Goal: Task Accomplishment & Management: Manage account settings

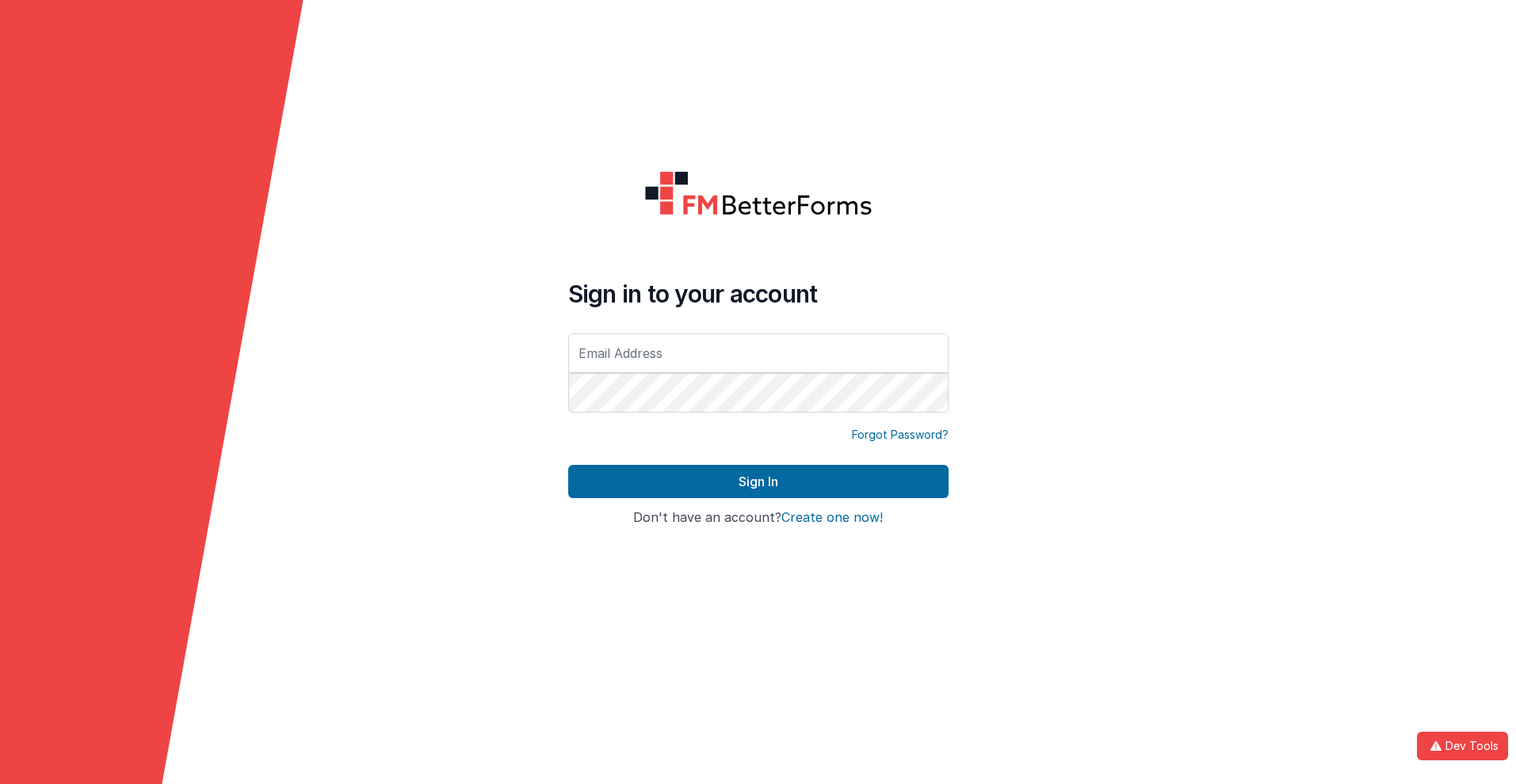
click at [758, 353] on input "text" at bounding box center [758, 354] width 380 height 40
type input "[PERSON_NAME][EMAIL_ADDRESS][DOMAIN_NAME]"
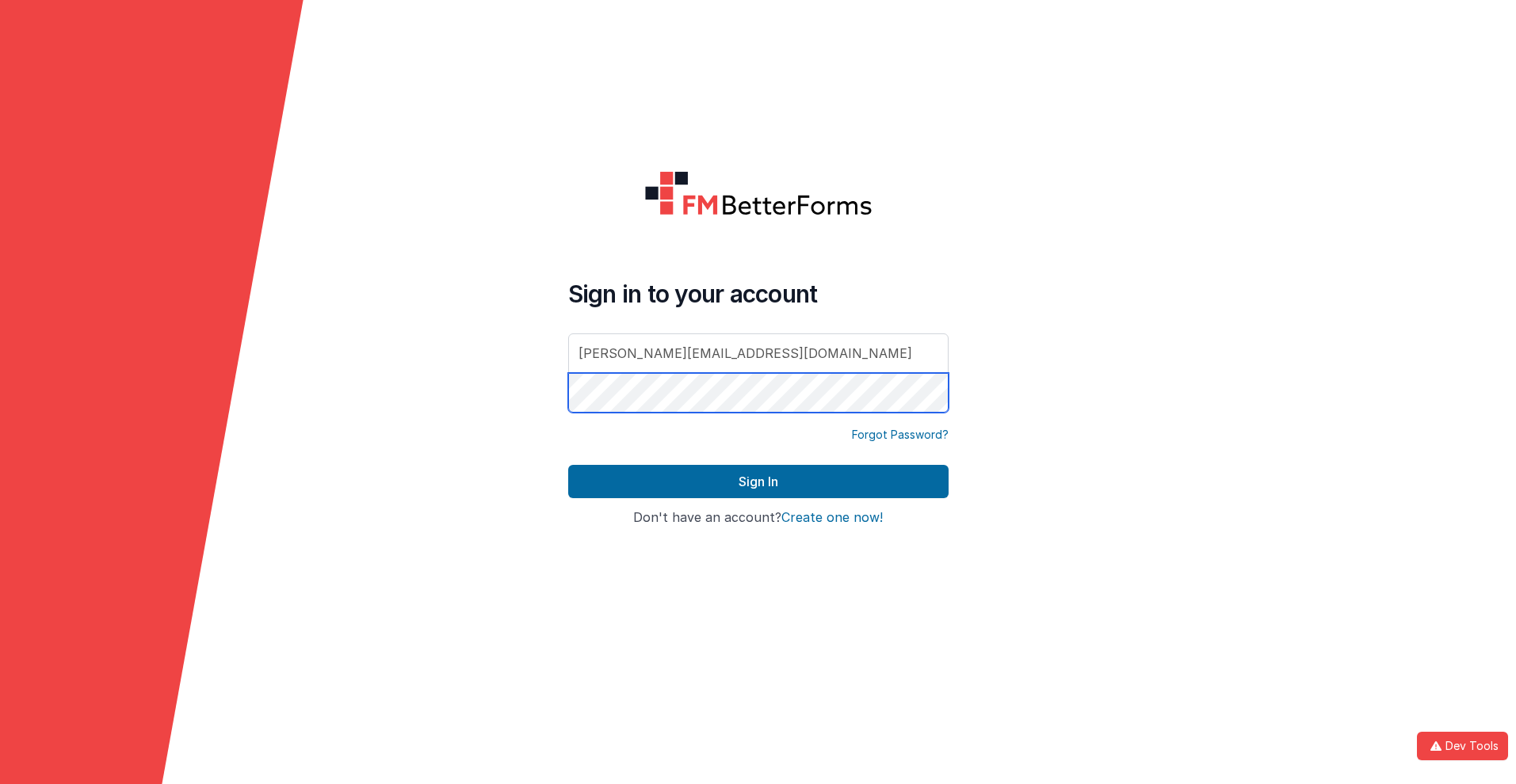
click at [568, 465] on button "Sign In" at bounding box center [758, 481] width 380 height 34
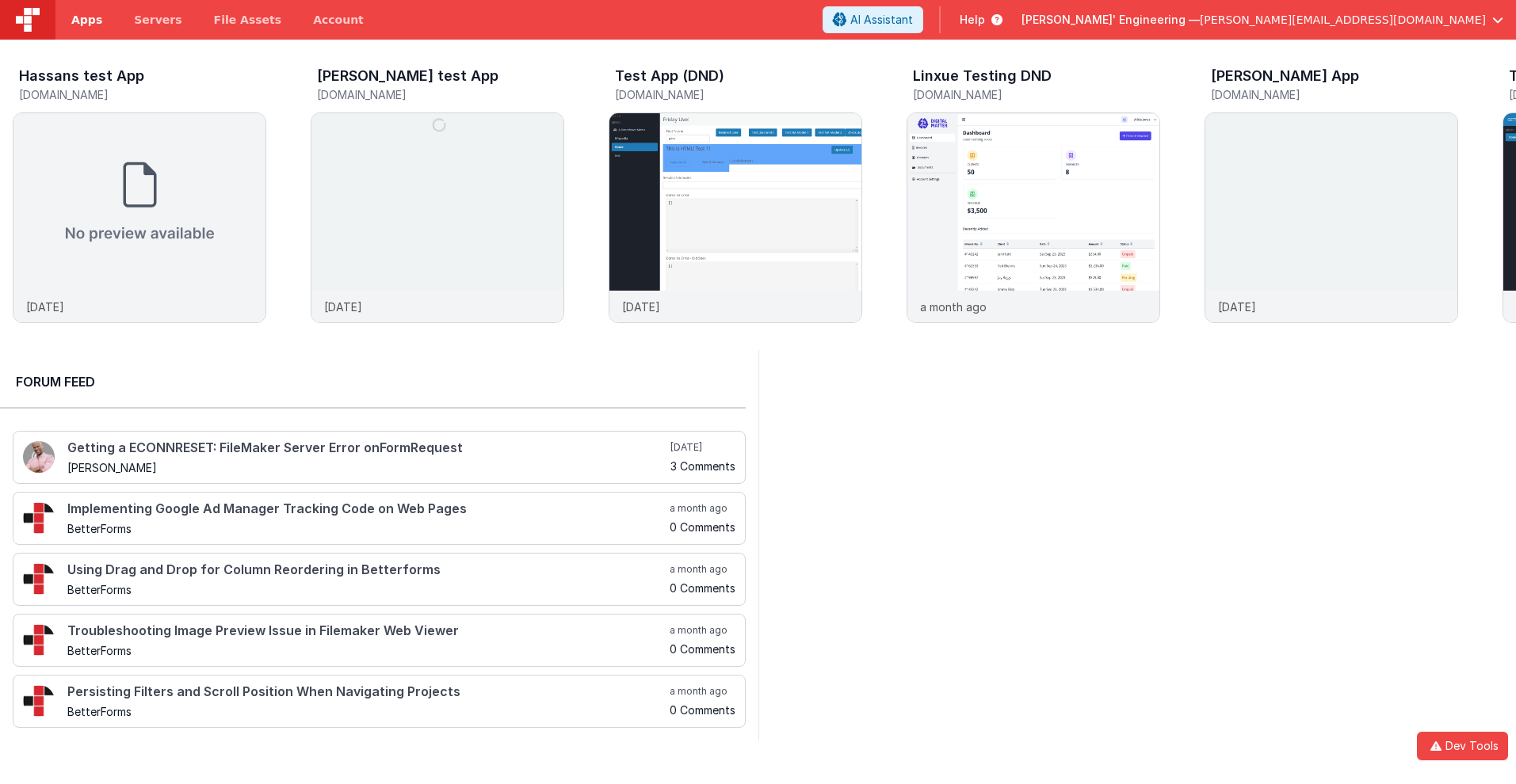
click at [86, 20] on span "Apps" at bounding box center [86, 19] width 31 height 15
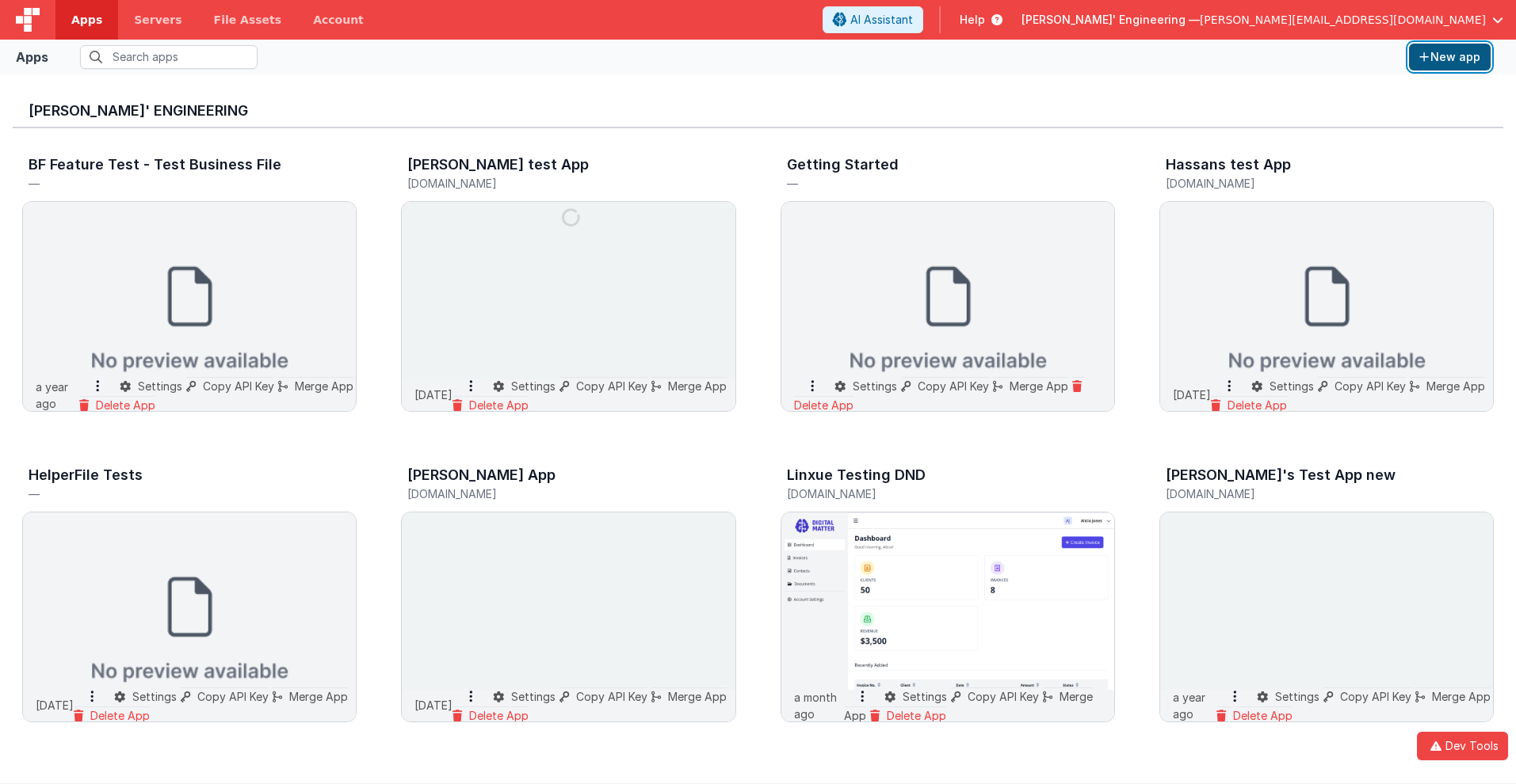
click at [1450, 57] on button "New app" at bounding box center [1450, 57] width 82 height 27
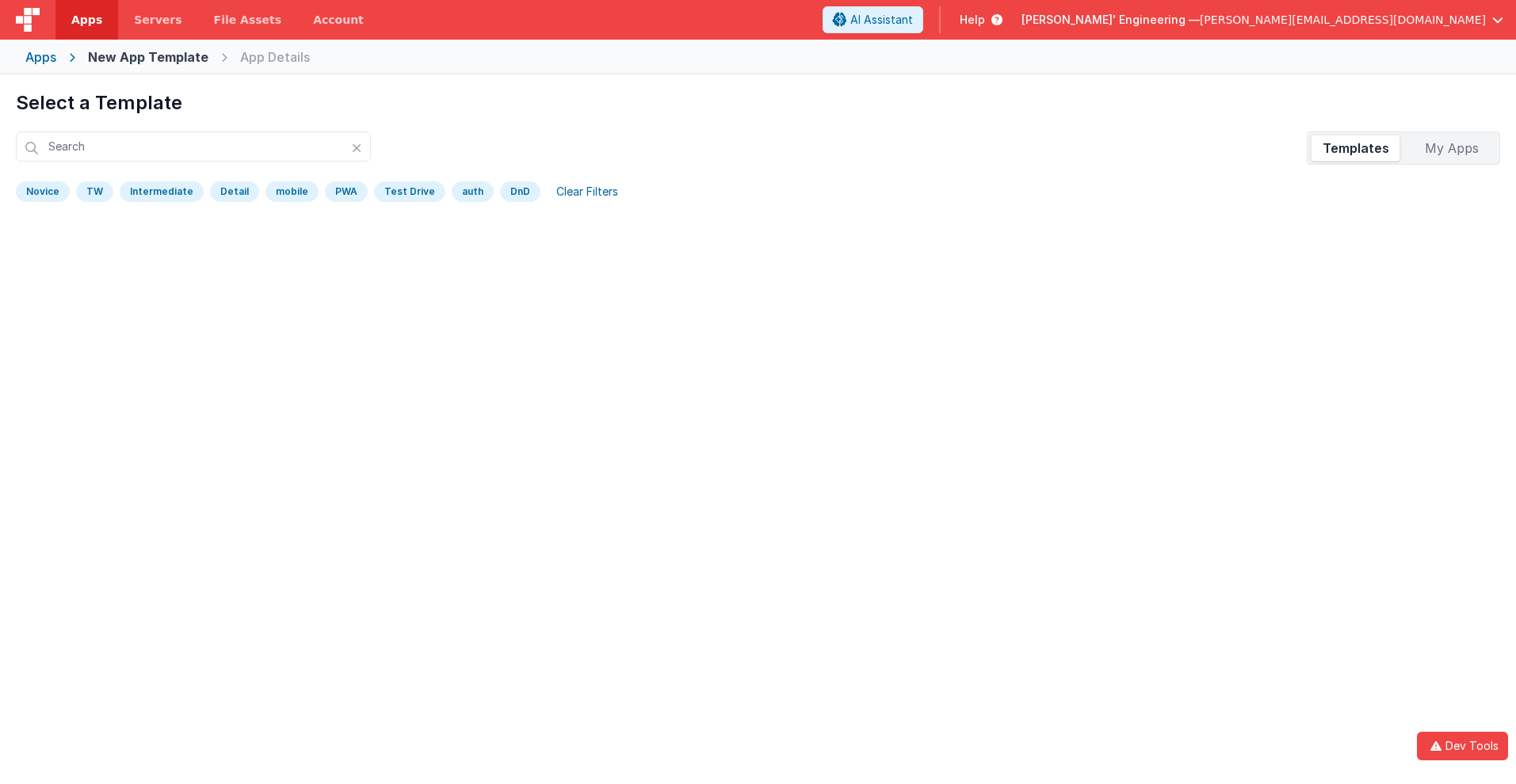
scroll to position [75, 0]
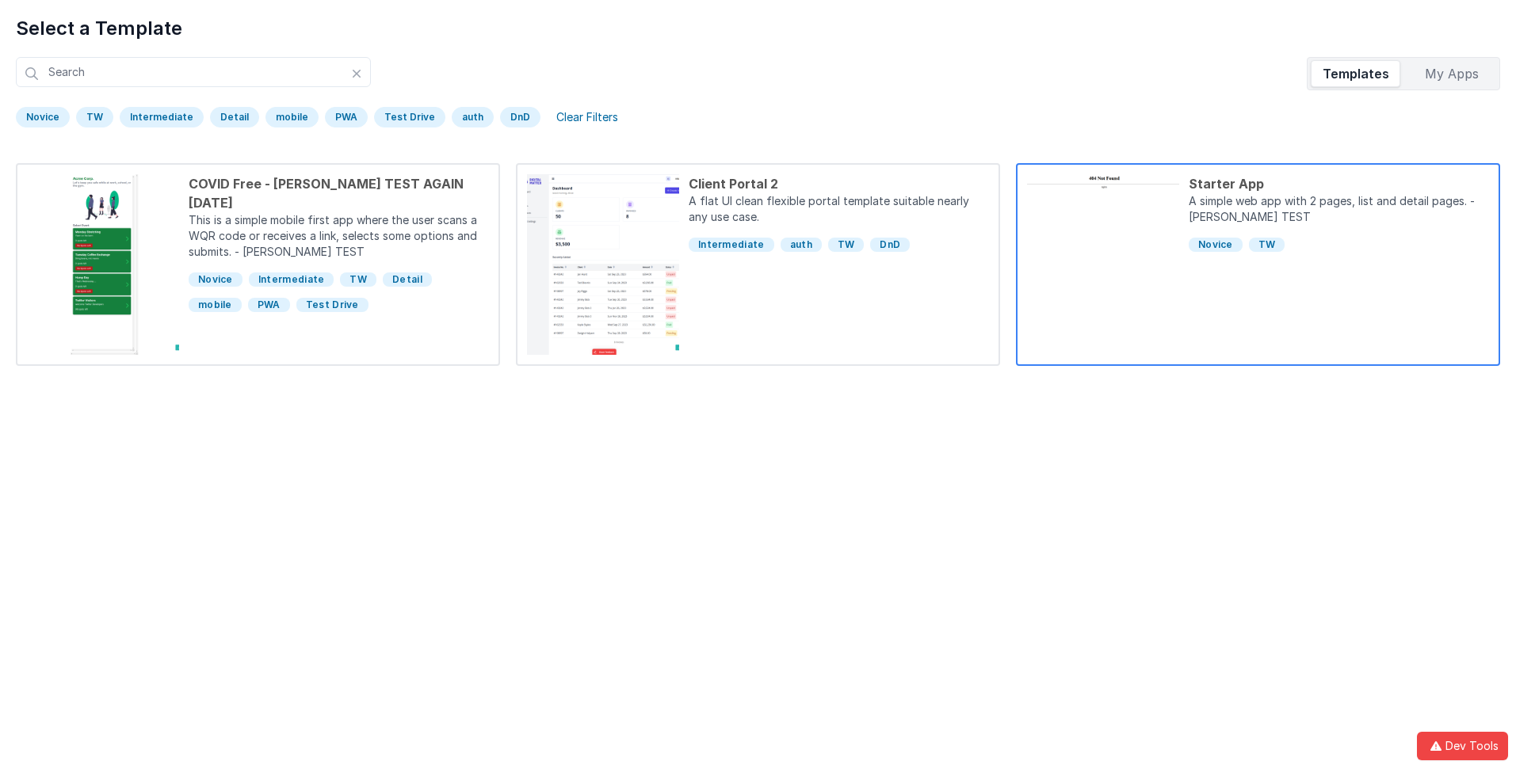
click at [1339, 184] on div "Starter App" at bounding box center [1339, 184] width 300 height 19
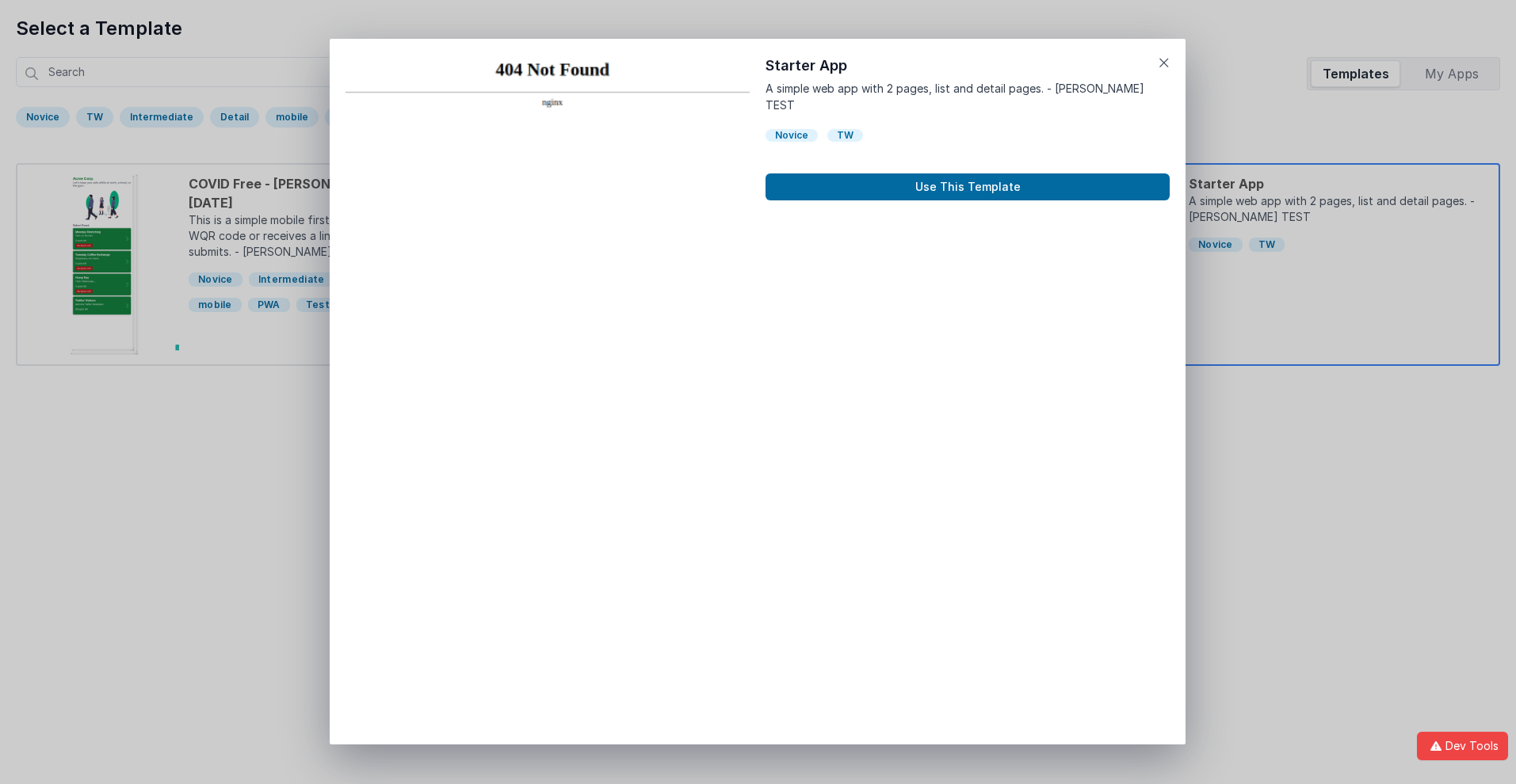
scroll to position [13, 0]
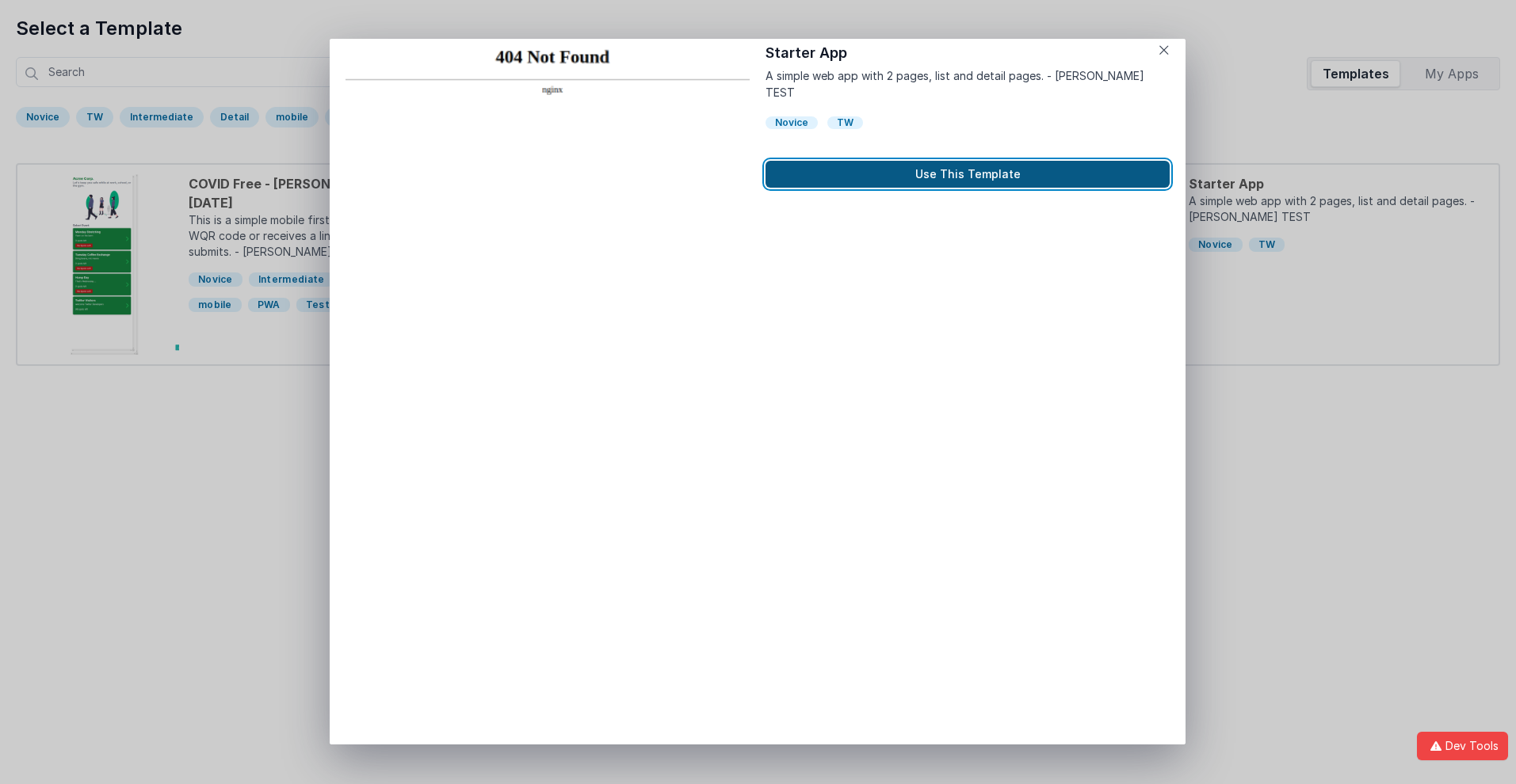
click at [967, 161] on button "Use This Template" at bounding box center [967, 175] width 404 height 27
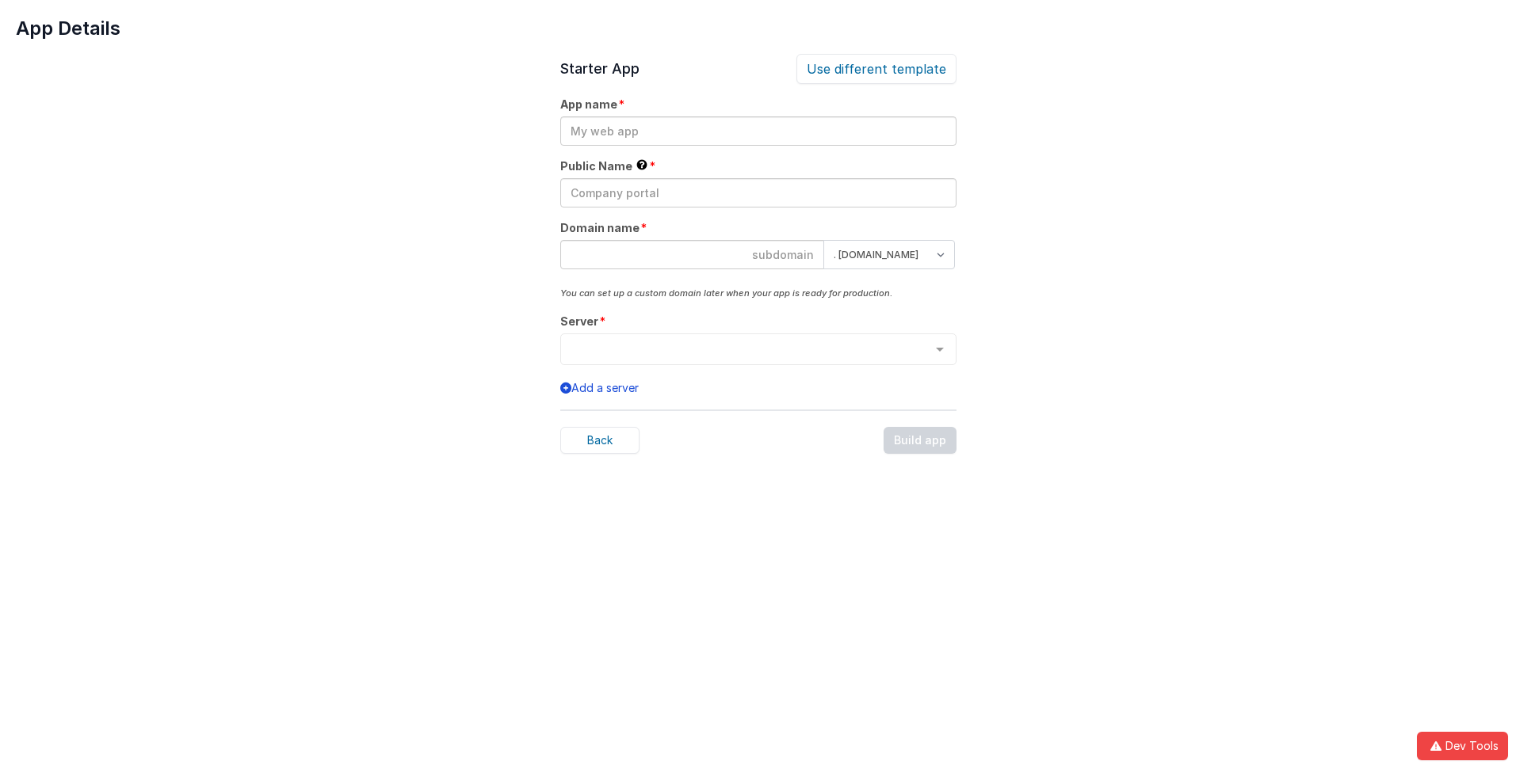
scroll to position [0, 0]
click at [758, 131] on input "text" at bounding box center [758, 131] width 396 height 29
type input "testapp131"
click at [758, 193] on input "text" at bounding box center [758, 193] width 396 height 29
type input "Test"
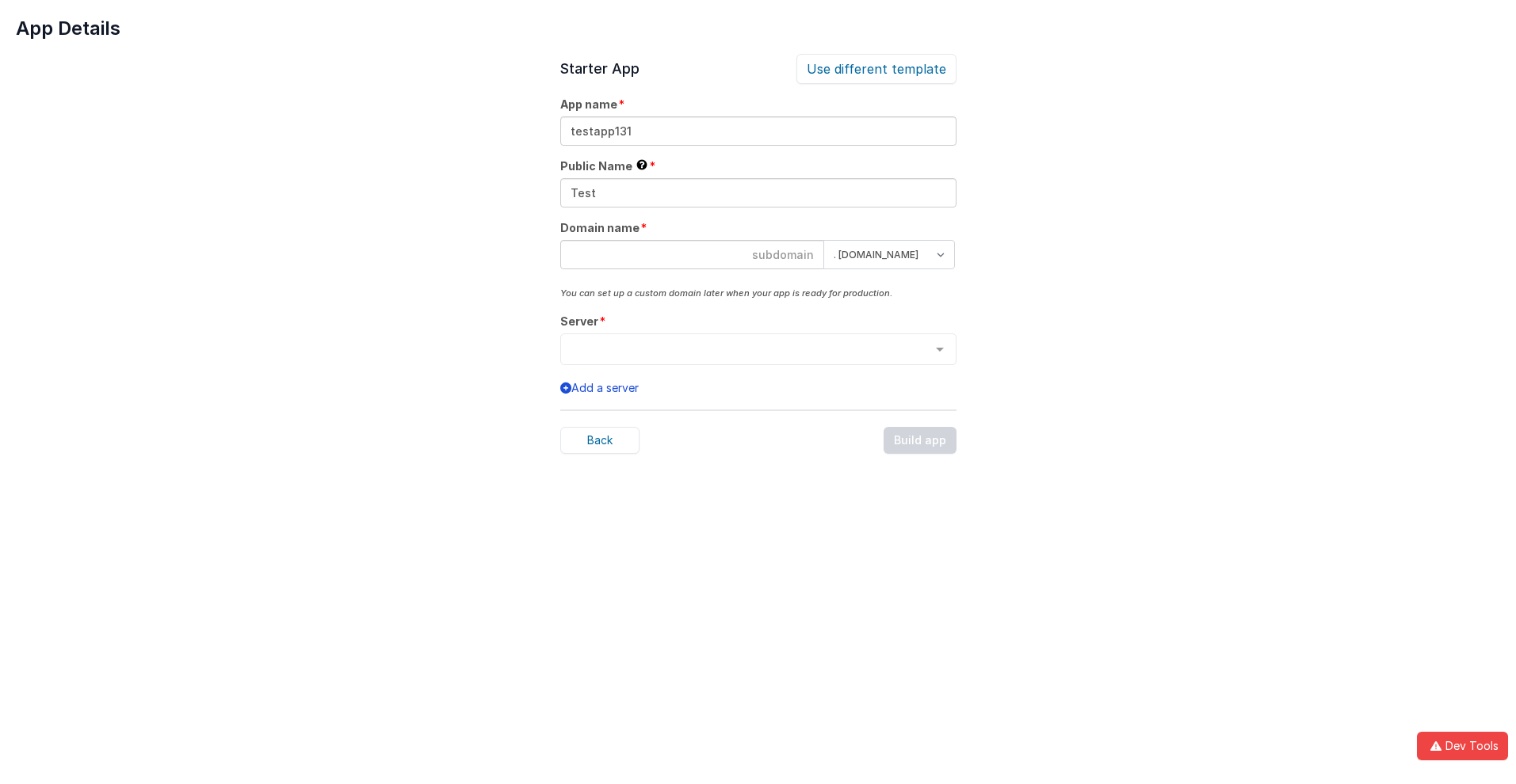
click at [692, 255] on input at bounding box center [692, 255] width 264 height 29
type input "testapp131"
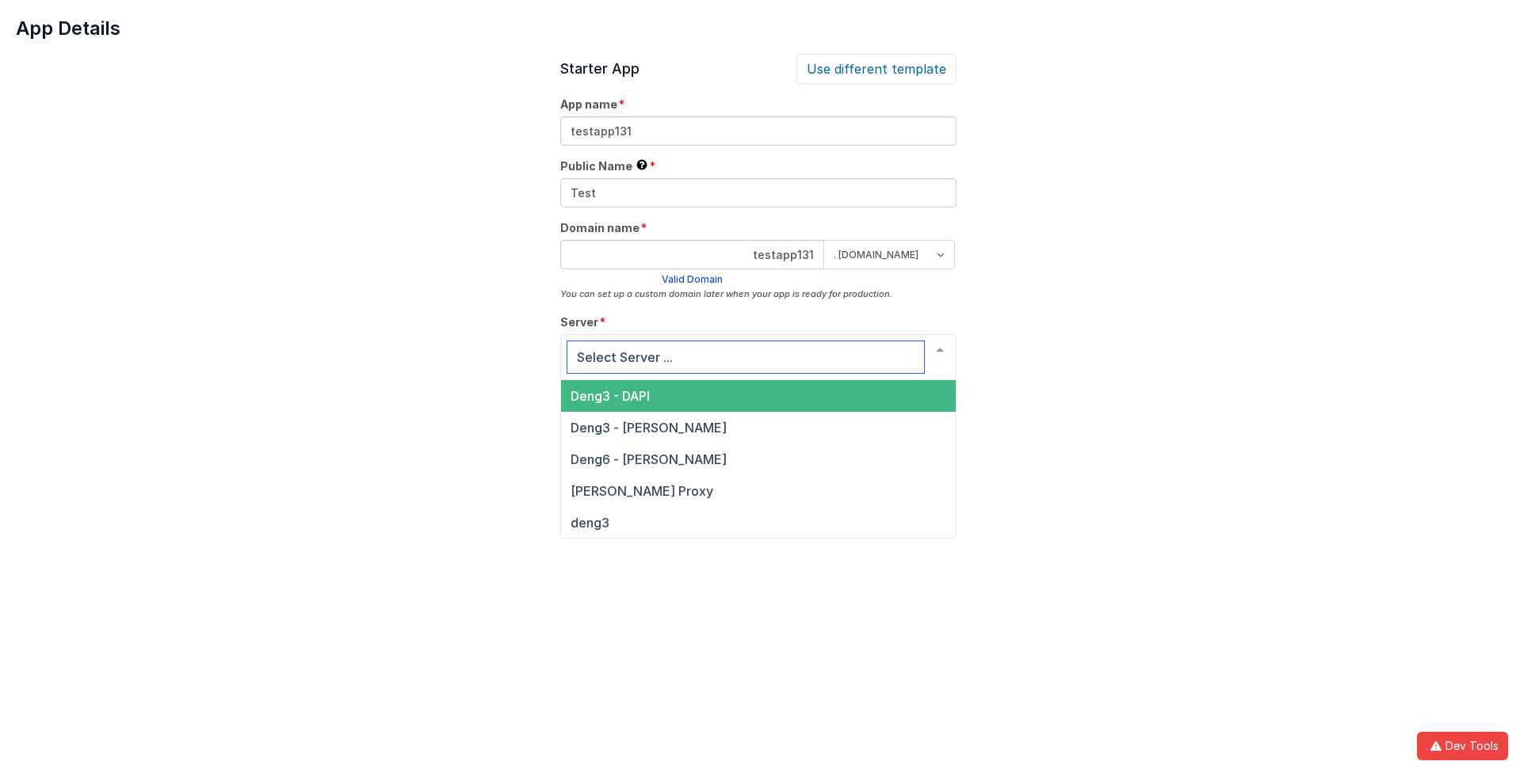
scroll to position [54, 0]
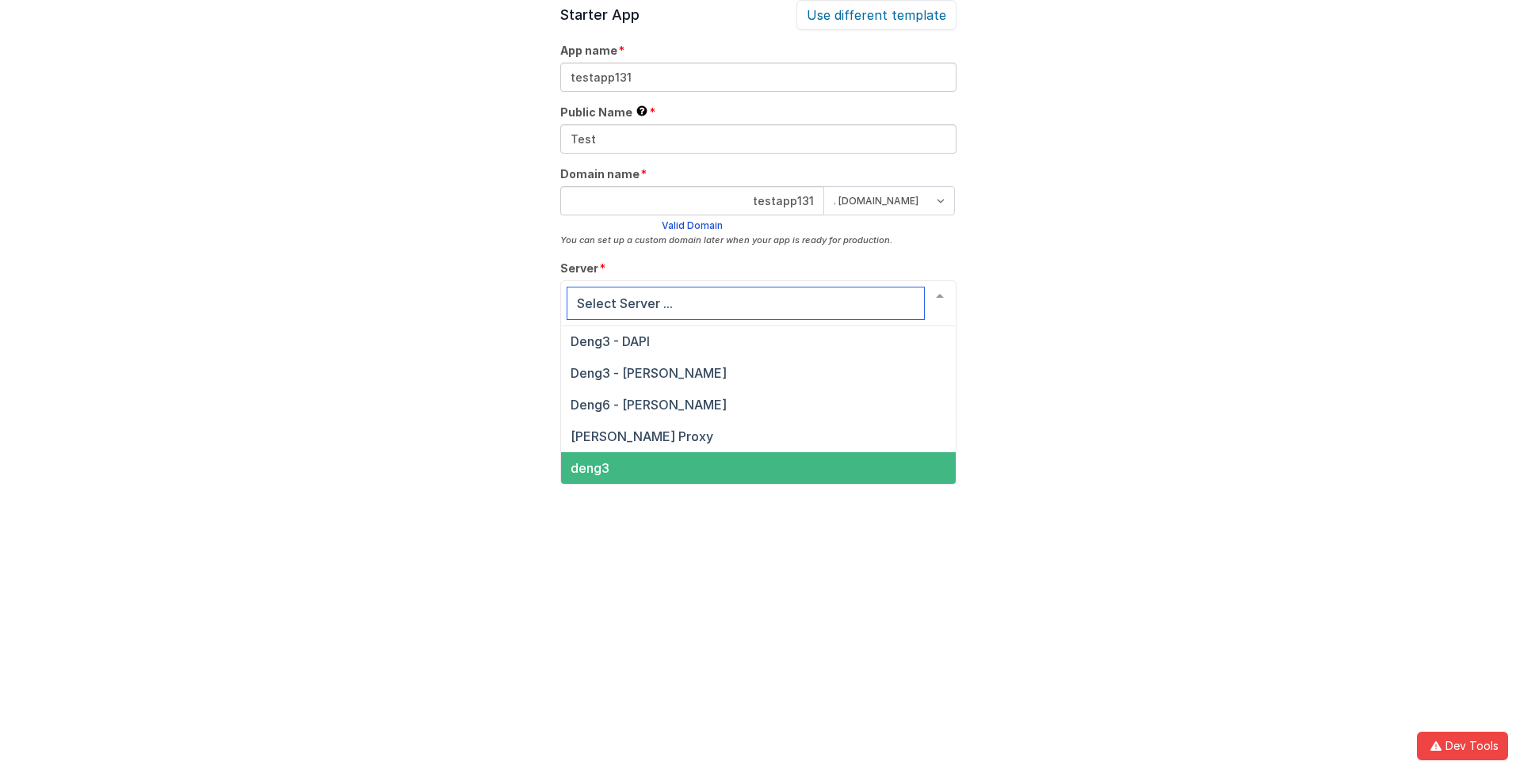
click at [589, 468] on span "deng3" at bounding box center [590, 467] width 39 height 15
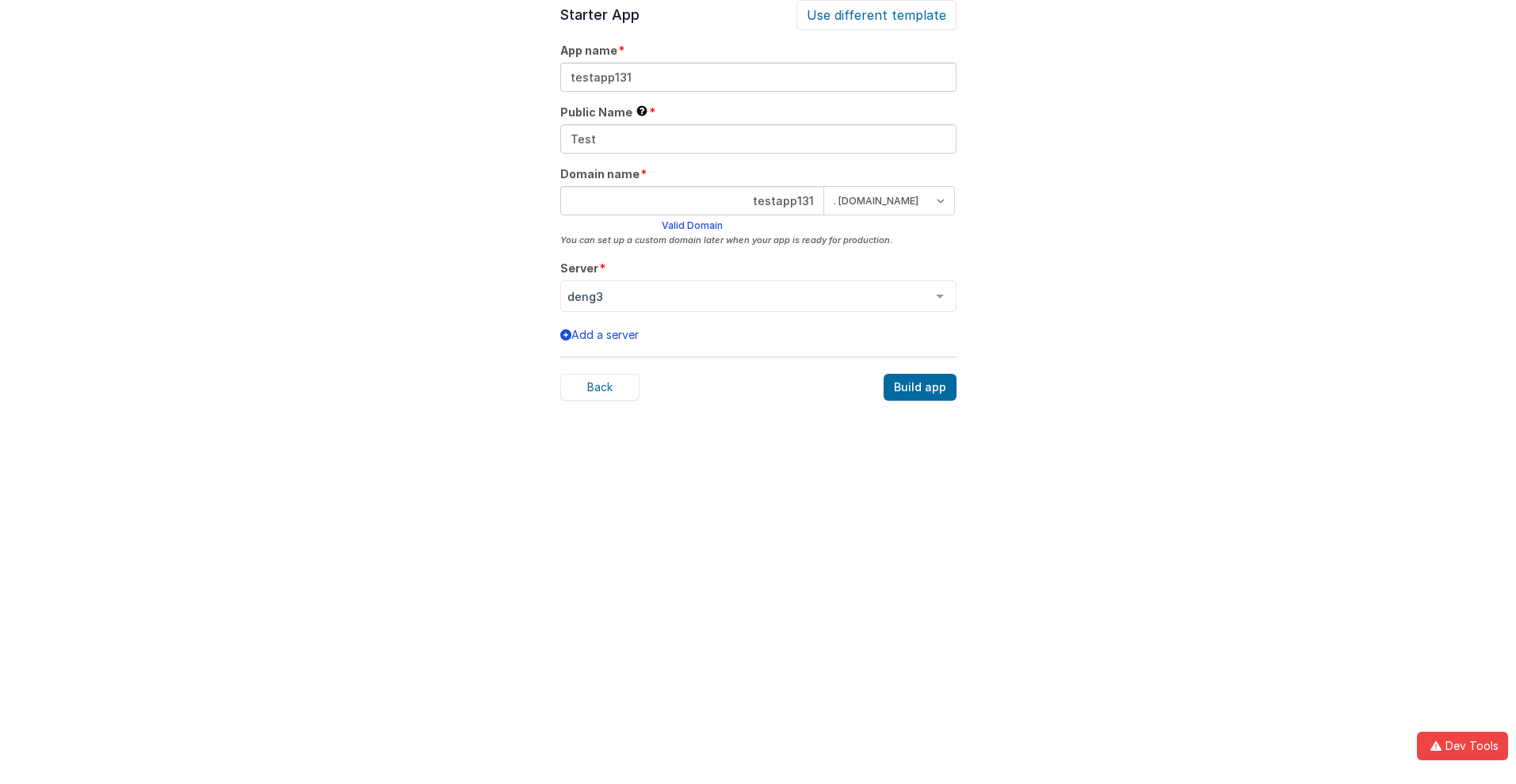
scroll to position [49, 0]
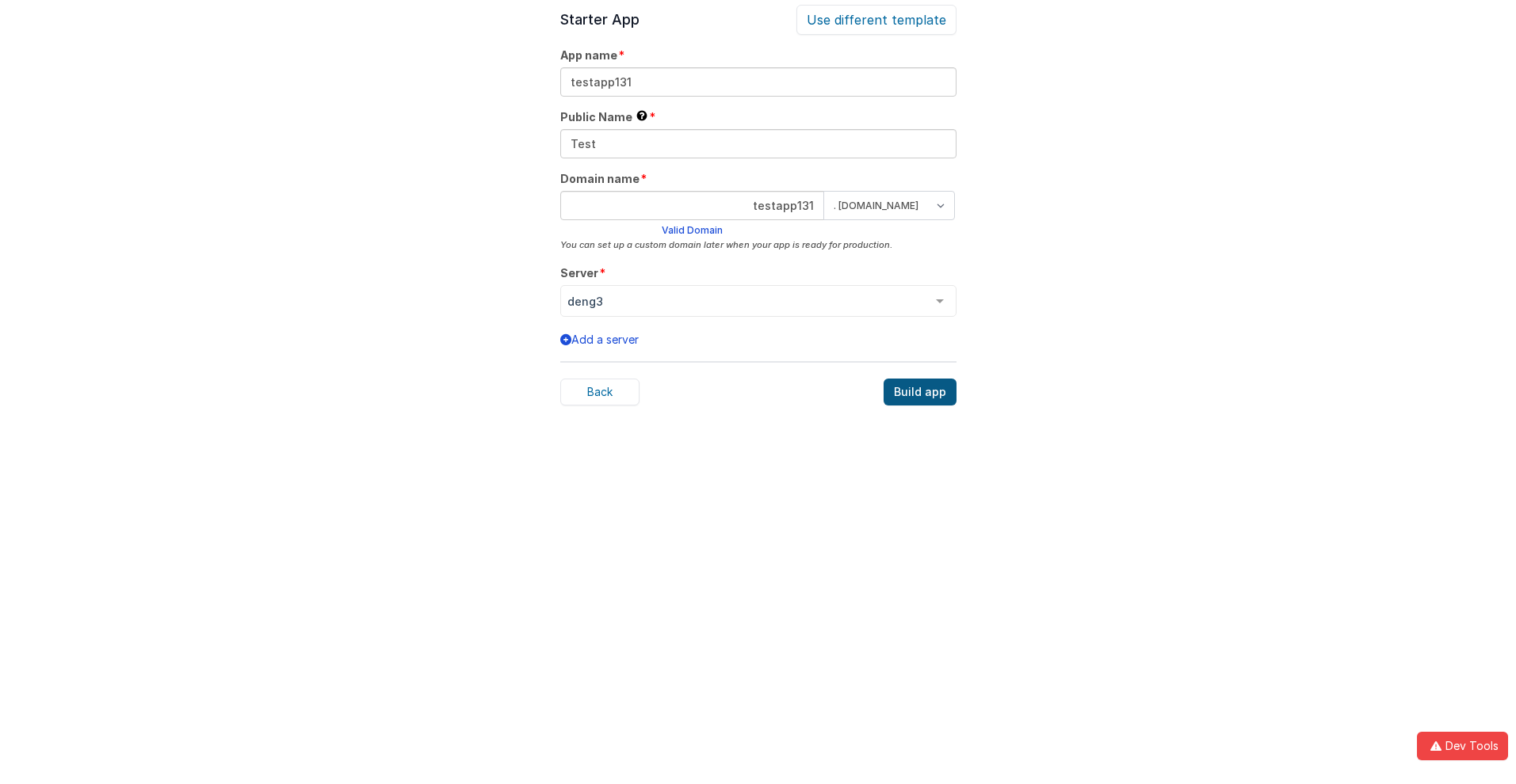
click at [921, 392] on div "Build app" at bounding box center [920, 392] width 73 height 27
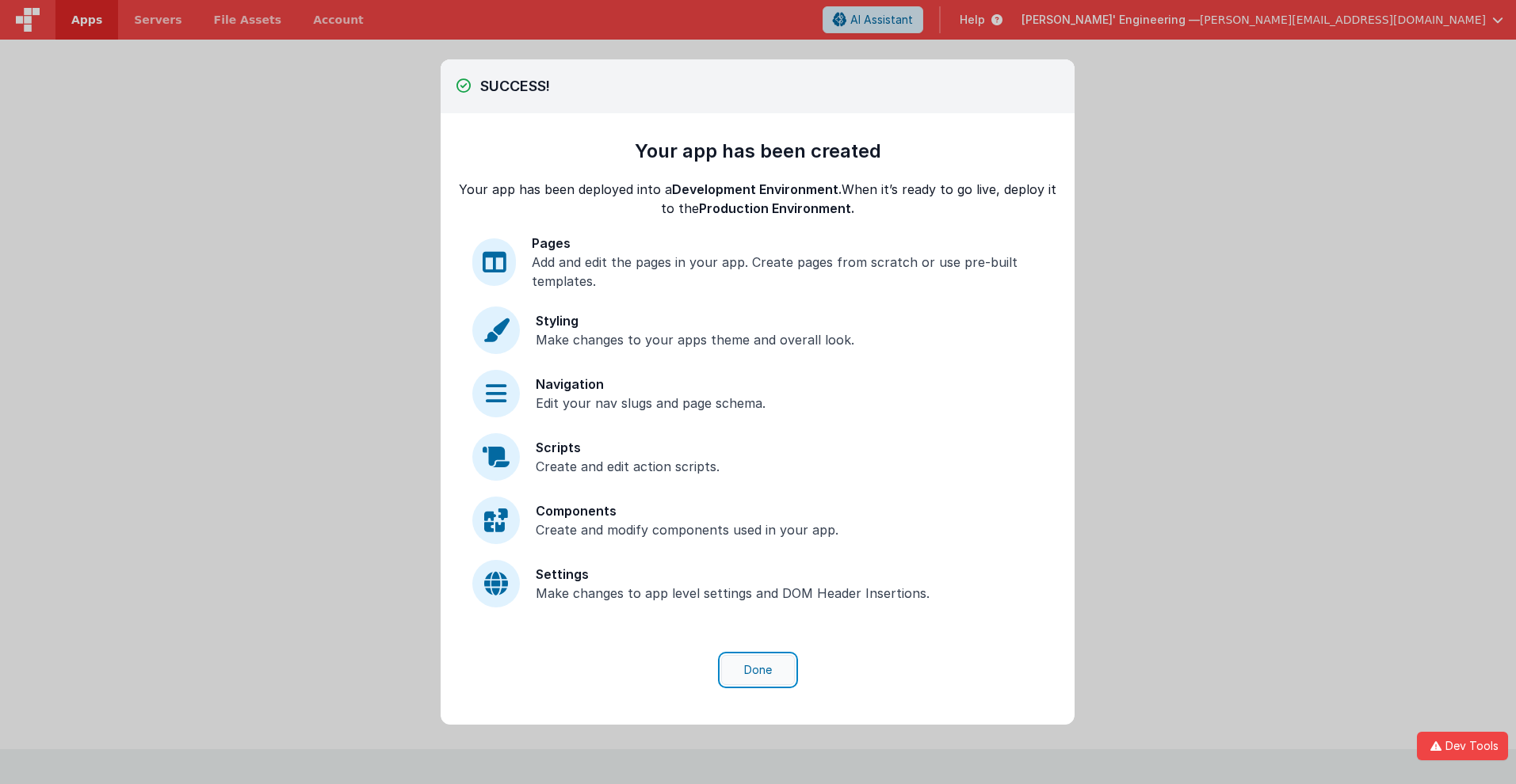
click at [758, 670] on button "Done" at bounding box center [758, 669] width 74 height 30
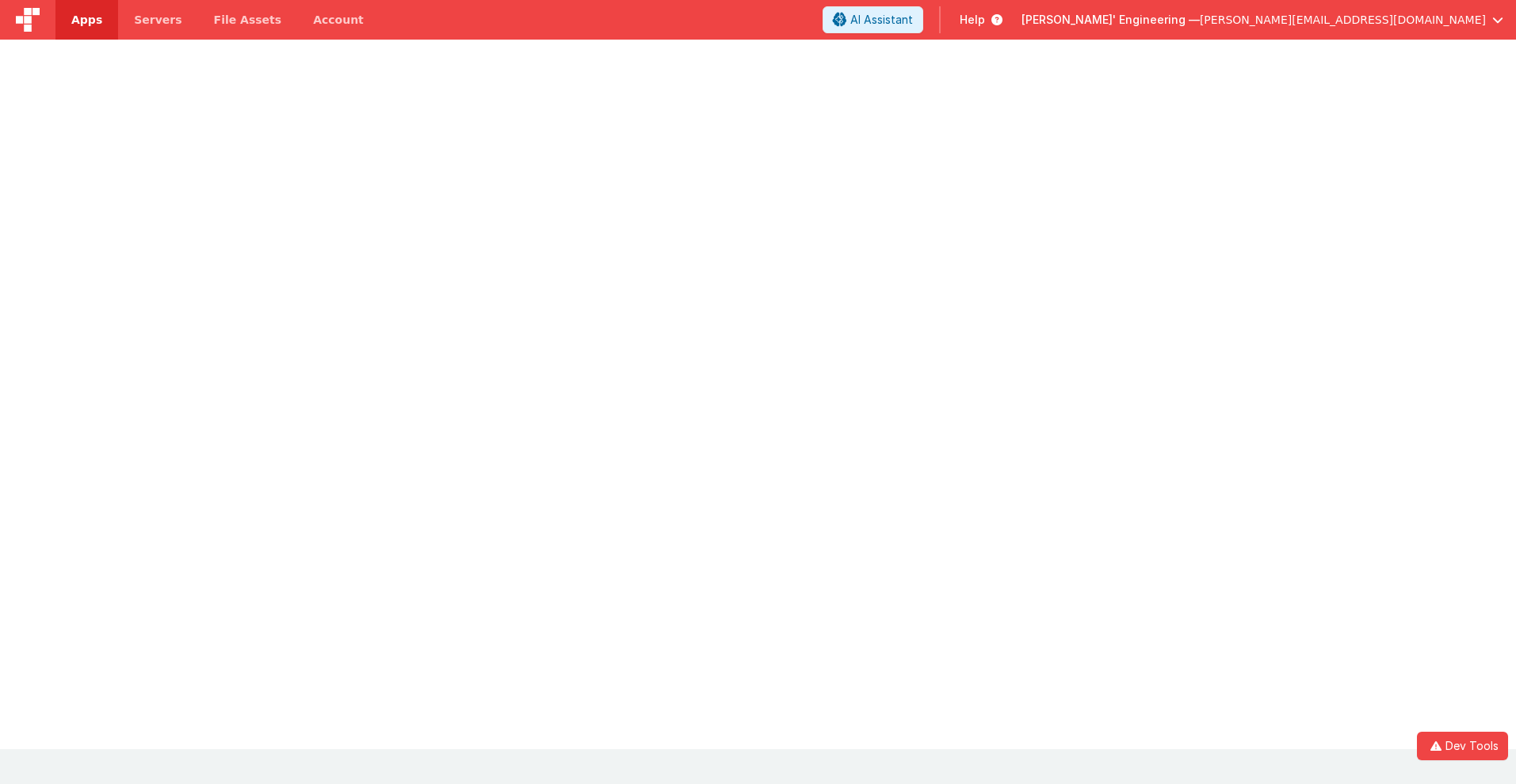
click at [86, 20] on span "Apps" at bounding box center [86, 19] width 31 height 15
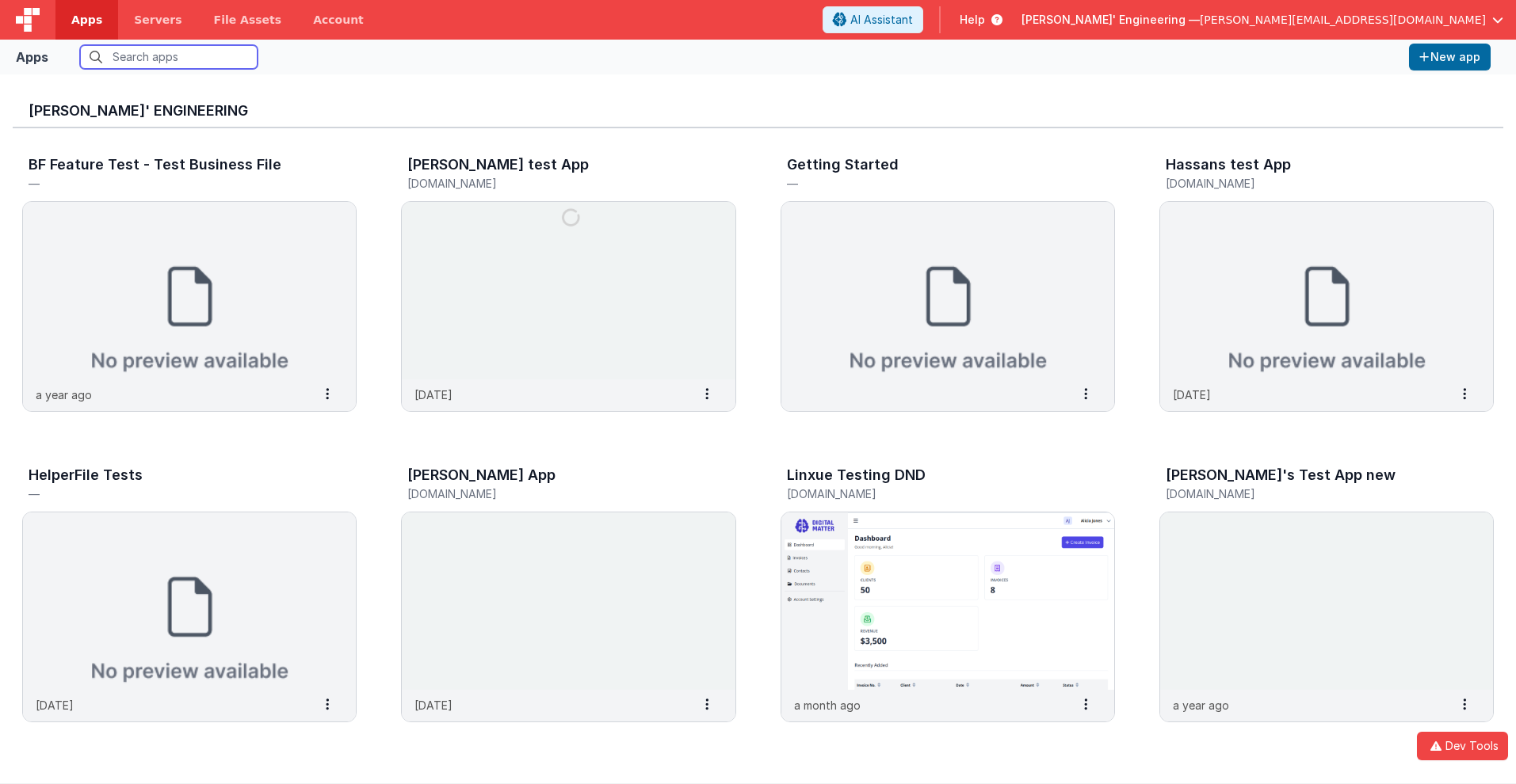
click at [169, 57] on input "text" at bounding box center [168, 57] width 177 height 24
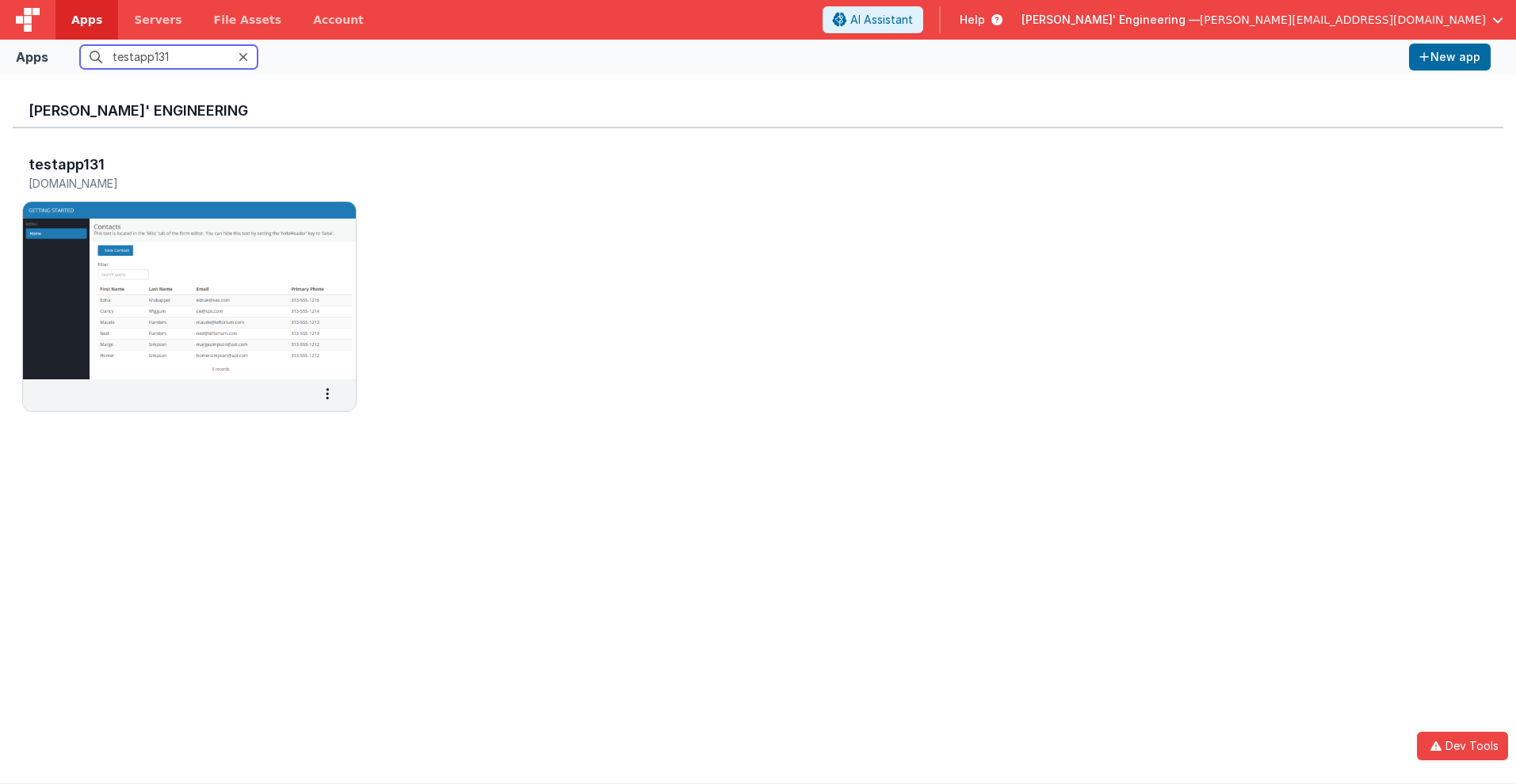
scroll to position [13, 0]
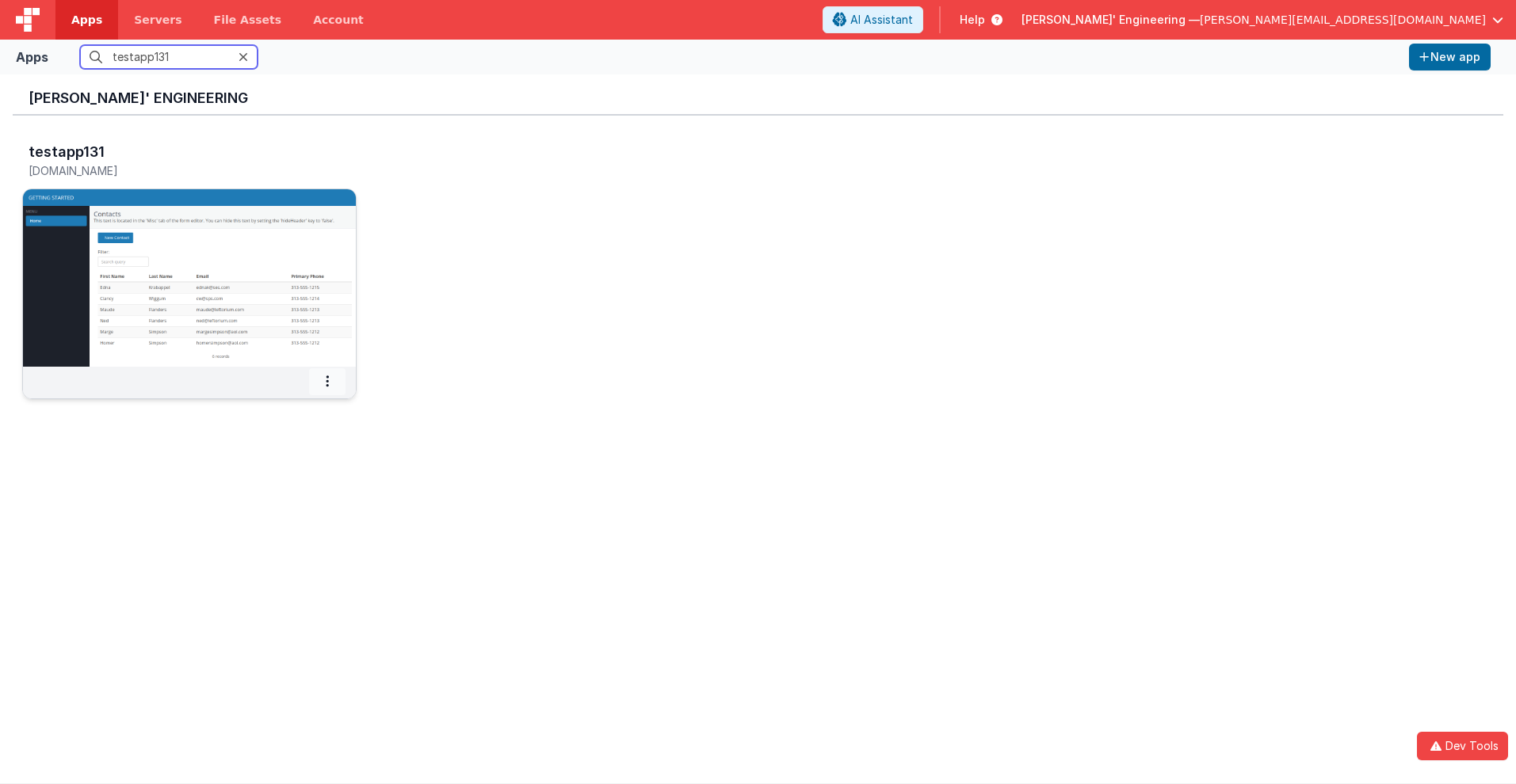
type input "testapp131"
click at [328, 381] on icon at bounding box center [327, 381] width 3 height 1
click at [286, 408] on span "Settings" at bounding box center [287, 408] width 45 height 14
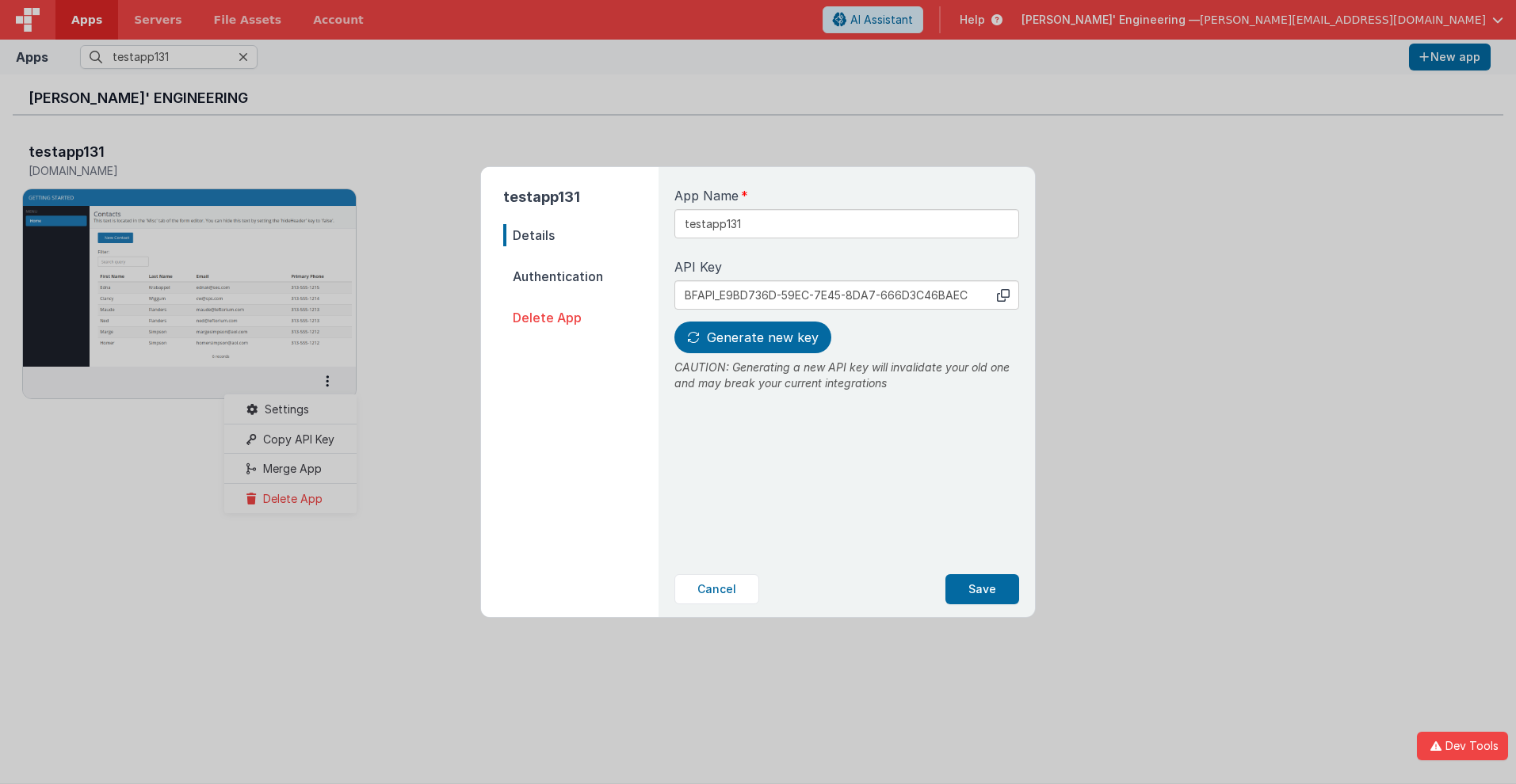
click at [581, 236] on span "Details" at bounding box center [581, 235] width 156 height 22
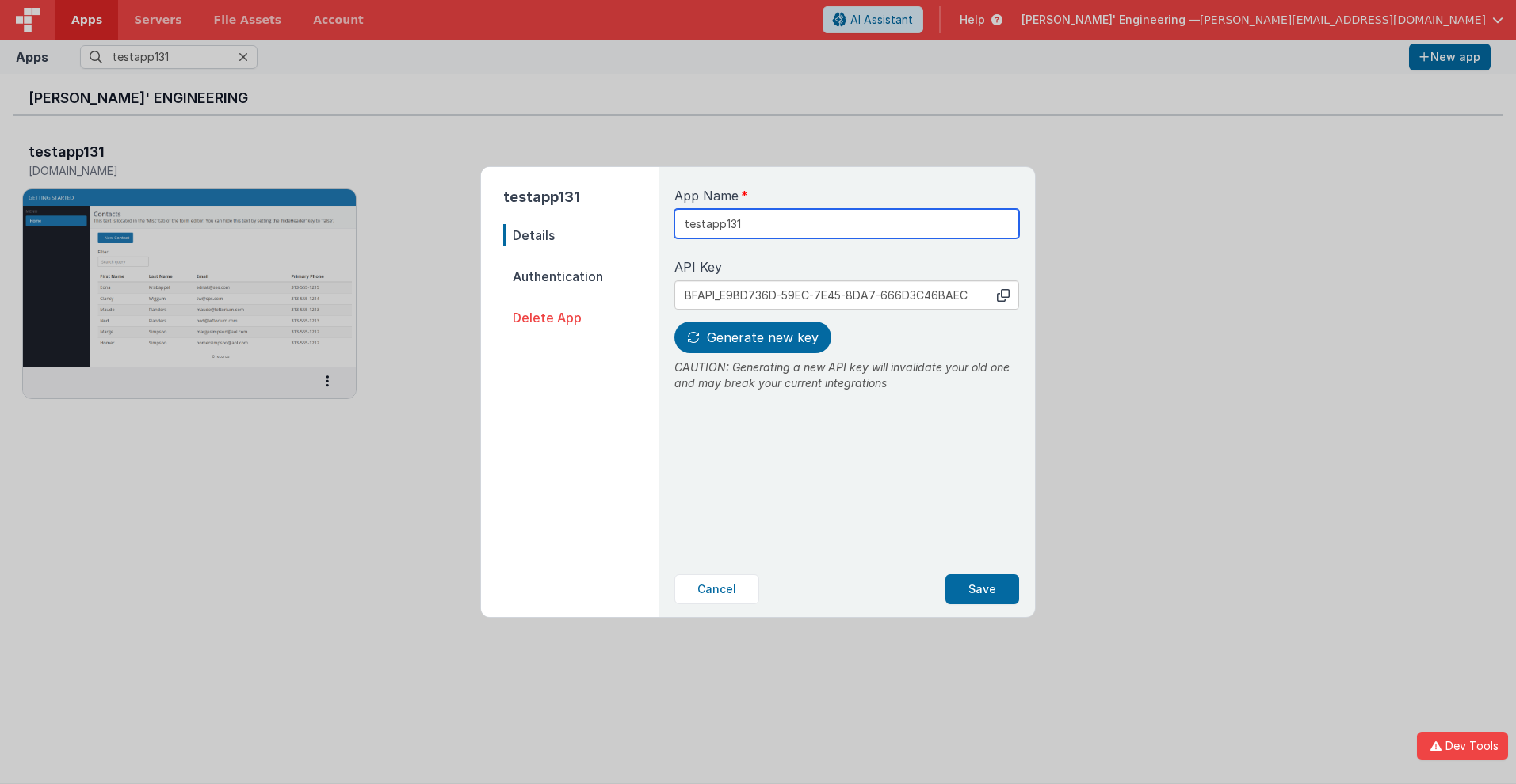
click at [793, 218] on input "testapp131" at bounding box center [846, 224] width 345 height 29
click at [1004, 295] on icon at bounding box center [1004, 296] width 13 height 13
click at [751, 337] on span "Generate new key" at bounding box center [763, 337] width 112 height 15
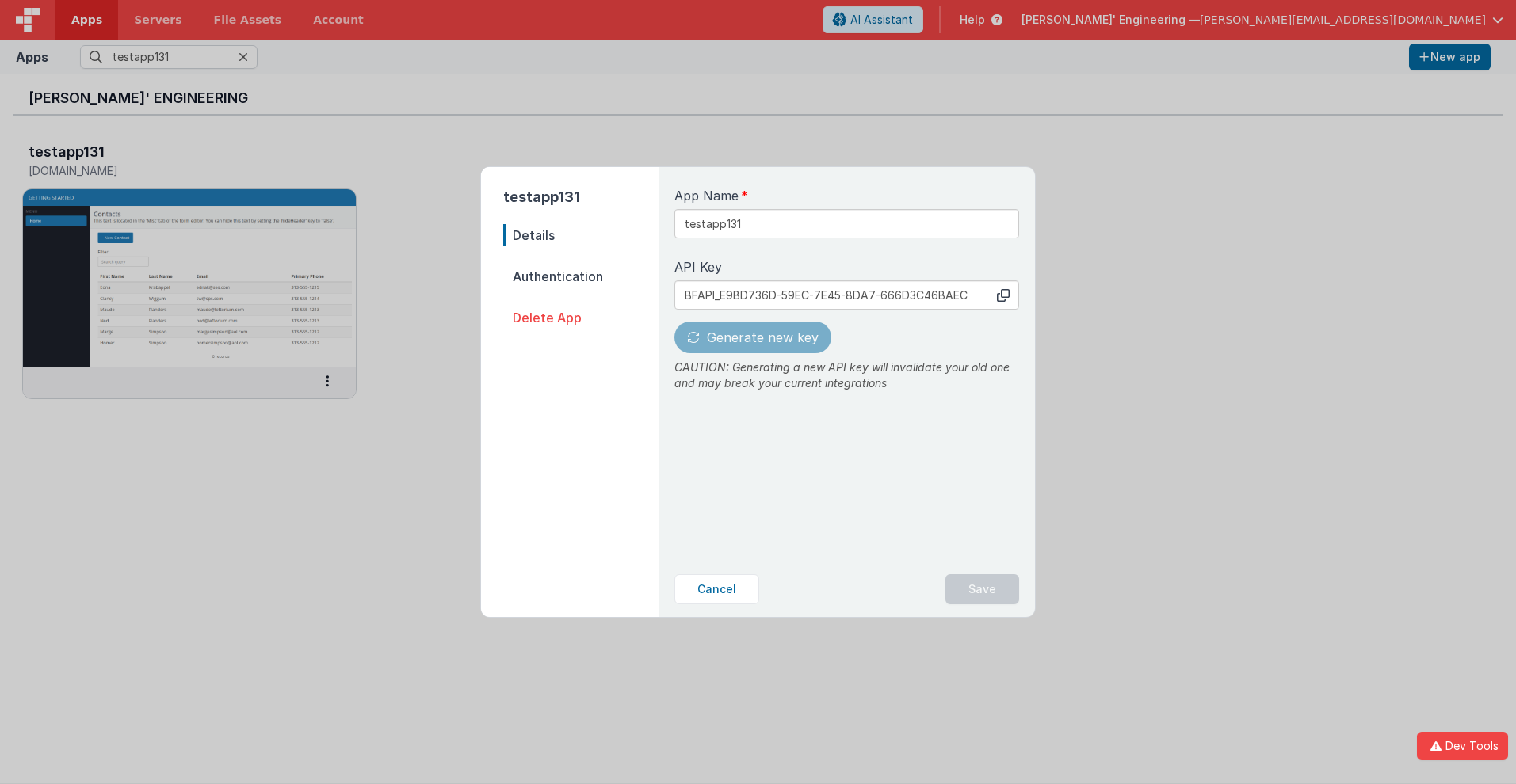
type input "BFAPI_C026EF29-FF51-634A-90E7-FD5952A2AB8B"
click at [983, 589] on button "Save" at bounding box center [982, 588] width 74 height 30
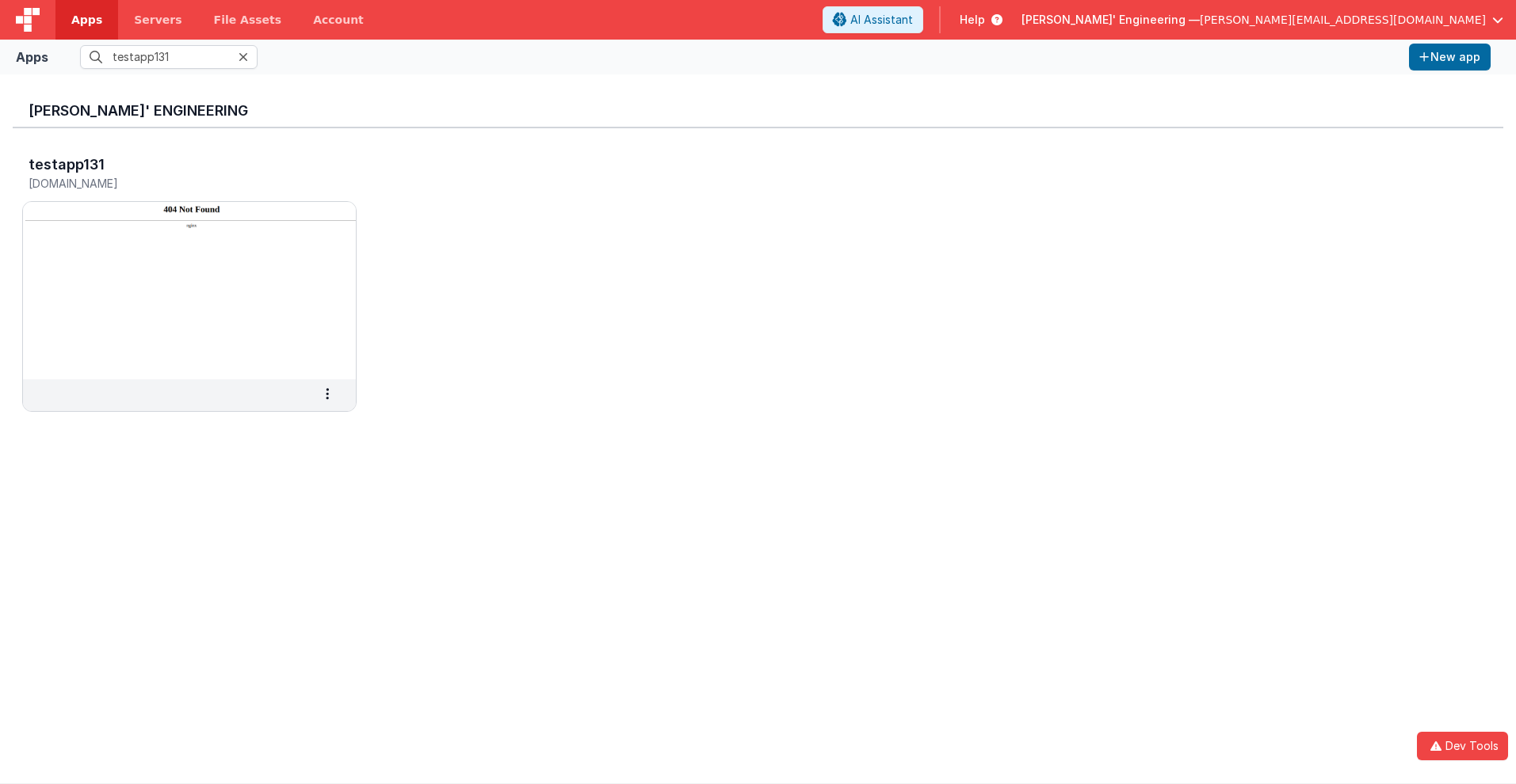
scroll to position [0, 0]
click at [65, 164] on h3 "testapp131" at bounding box center [66, 164] width 76 height 15
click at [86, 20] on span "Apps" at bounding box center [86, 19] width 31 height 15
click at [169, 57] on input "text" at bounding box center [168, 57] width 177 height 24
type input "testapp131"
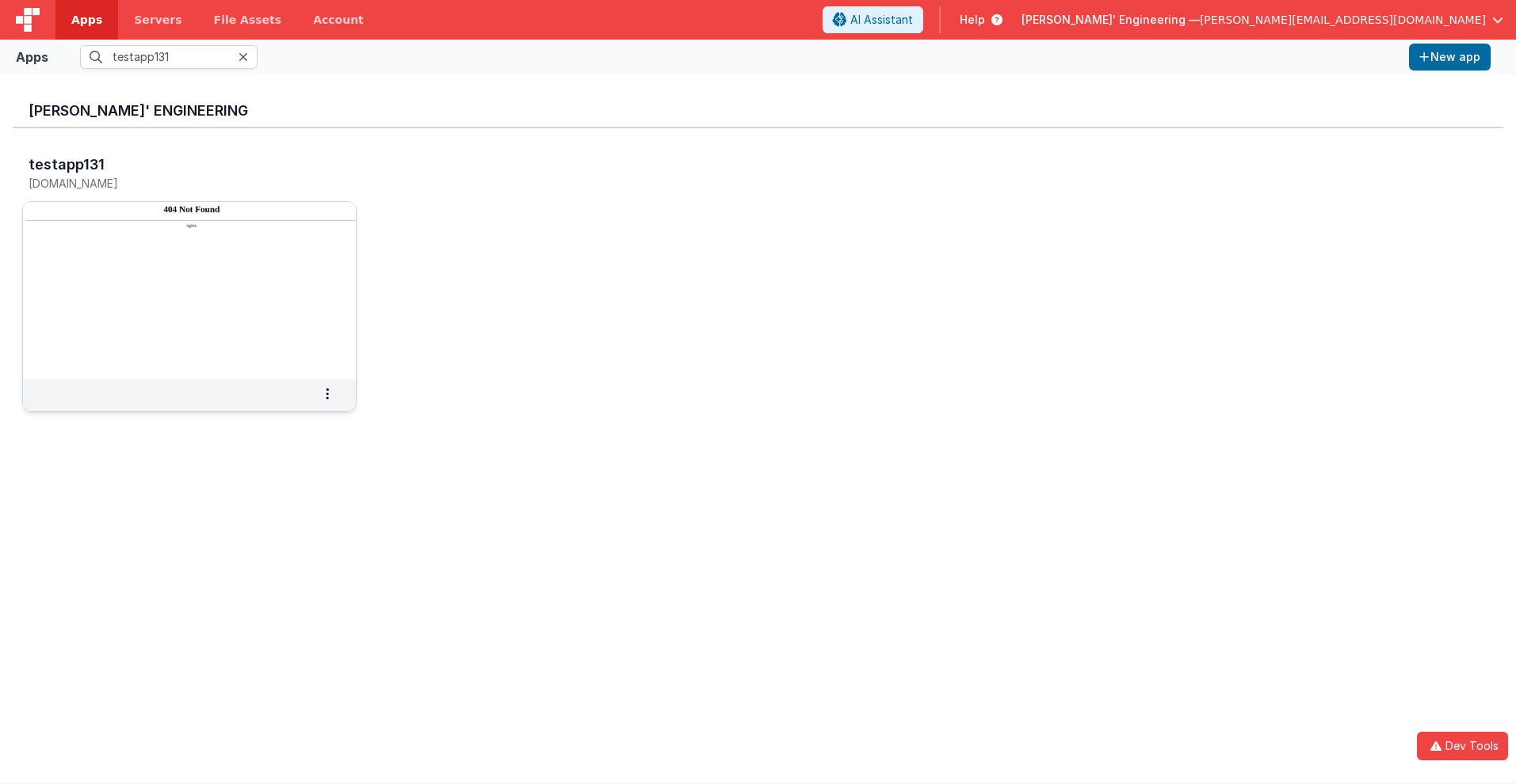
click at [147, 216] on img at bounding box center [189, 290] width 333 height 177
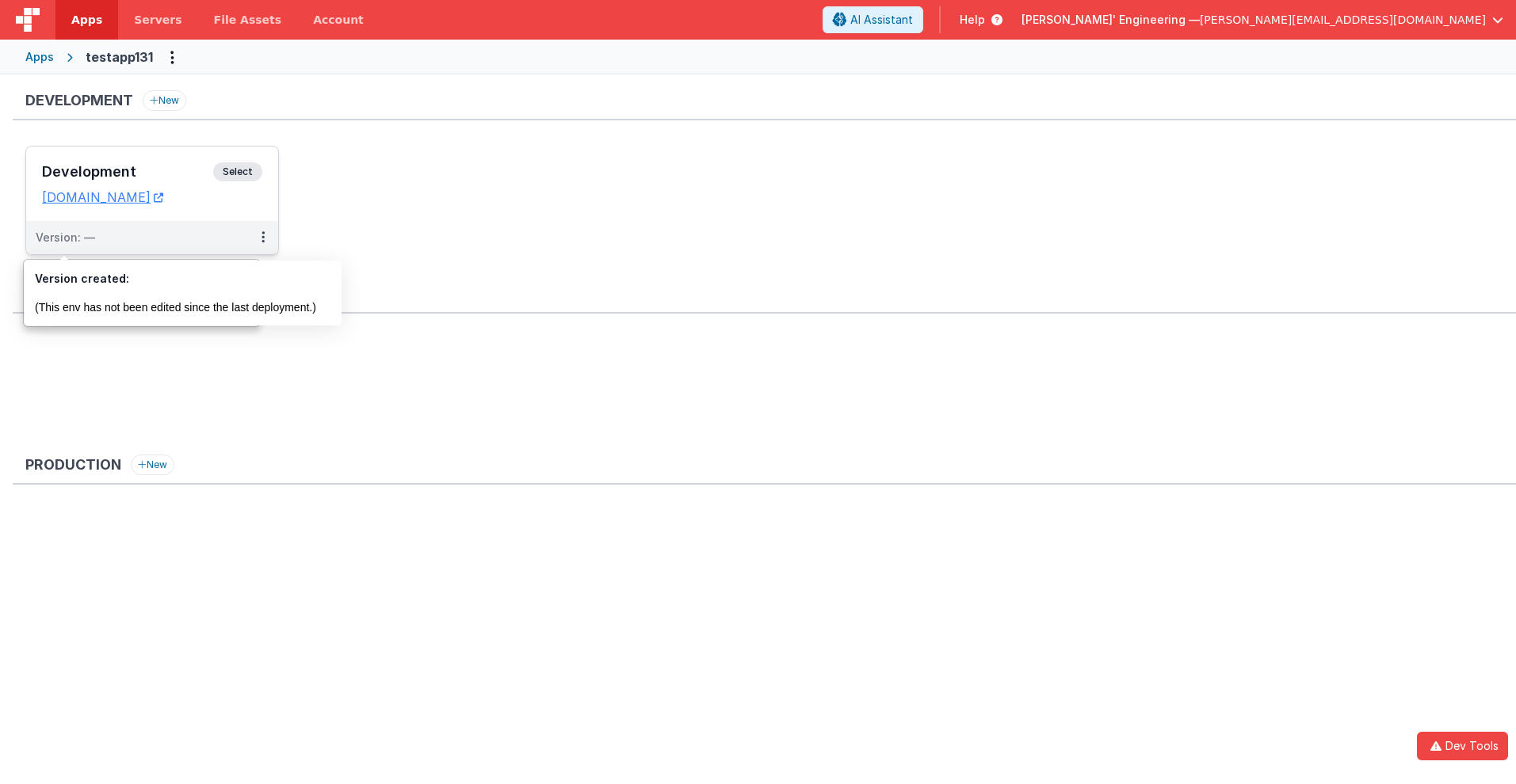
click at [65, 237] on div "Version: —" at bounding box center [65, 237] width 59 height 15
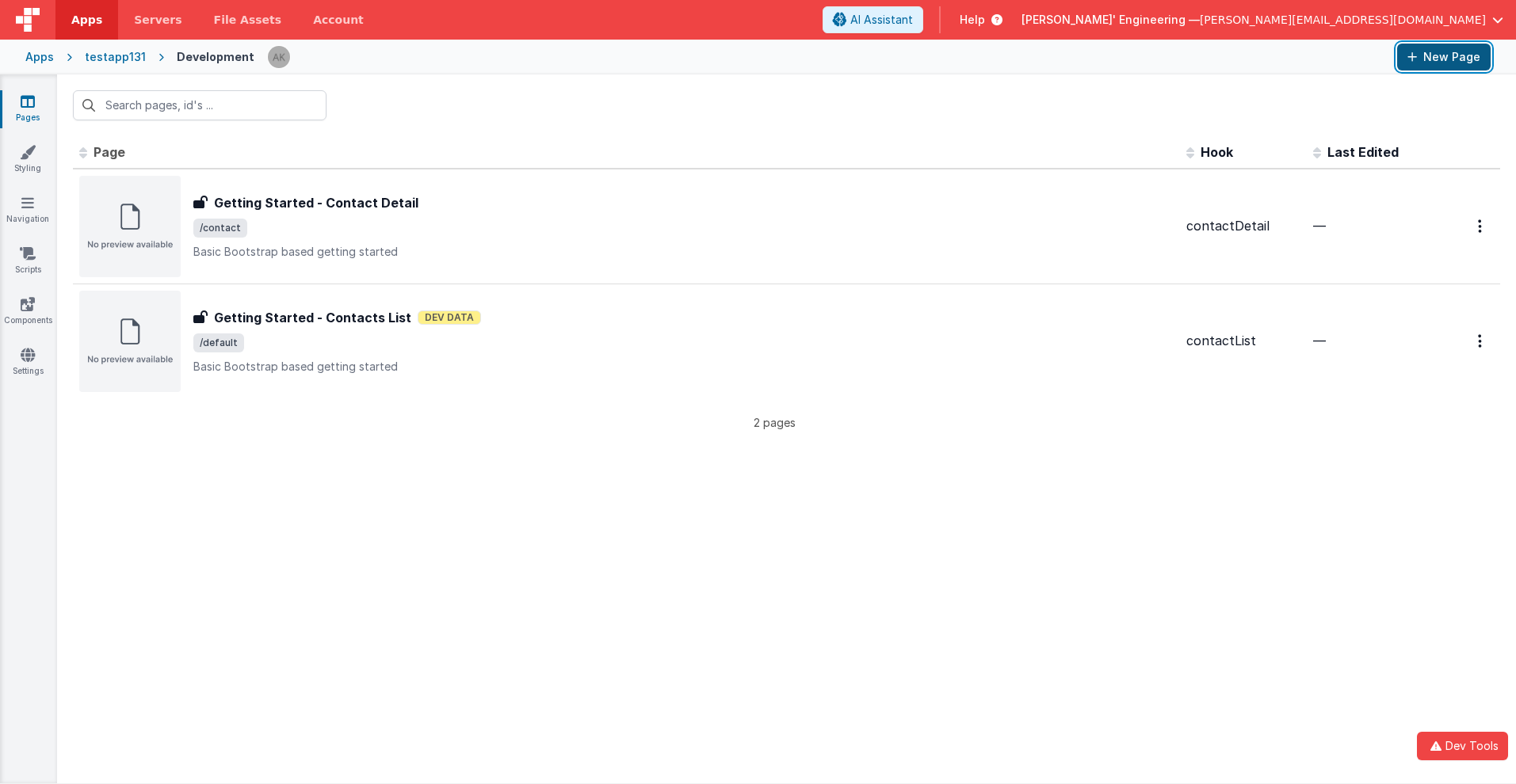
click at [1444, 57] on button "New Page" at bounding box center [1444, 57] width 94 height 27
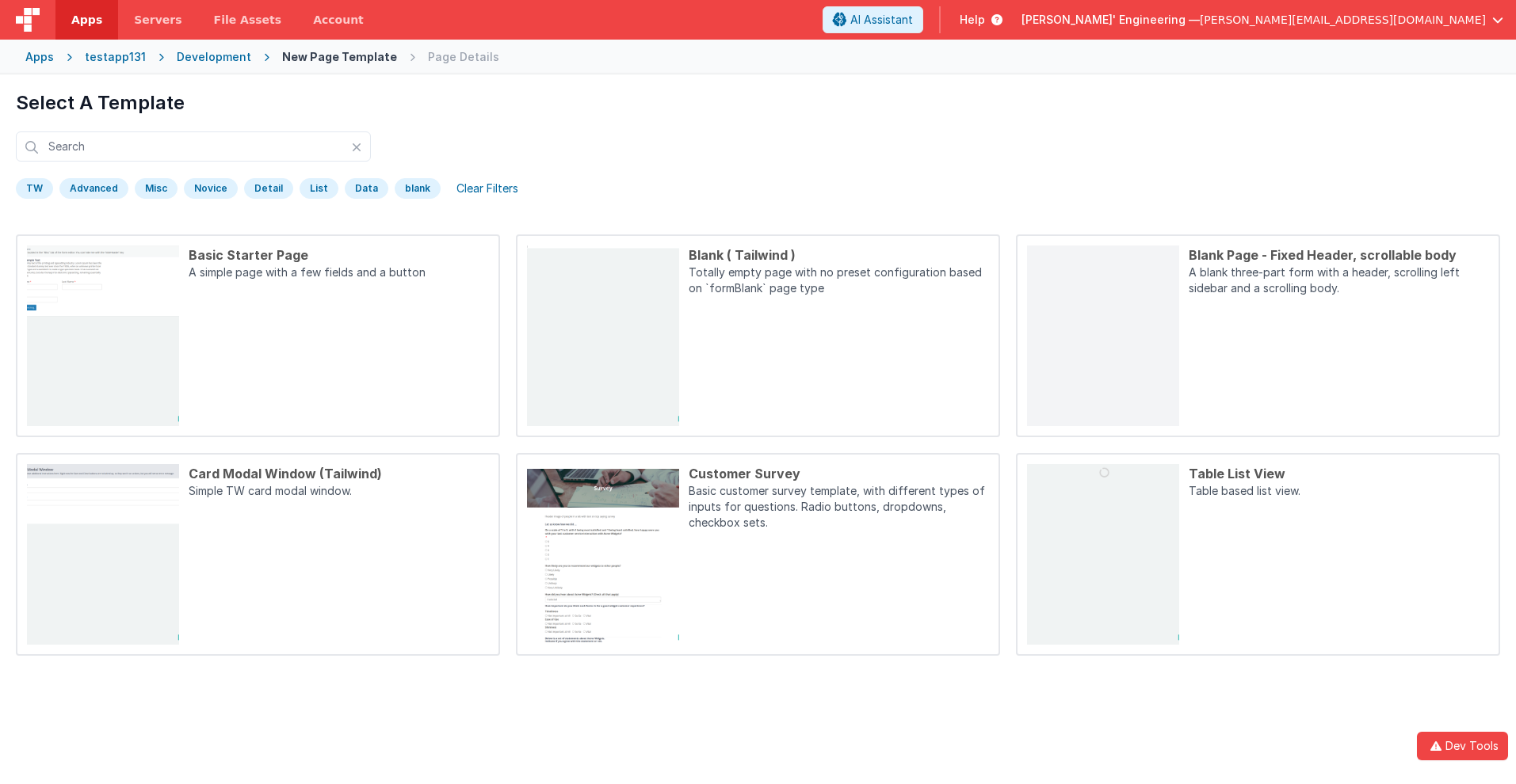
scroll to position [75, 0]
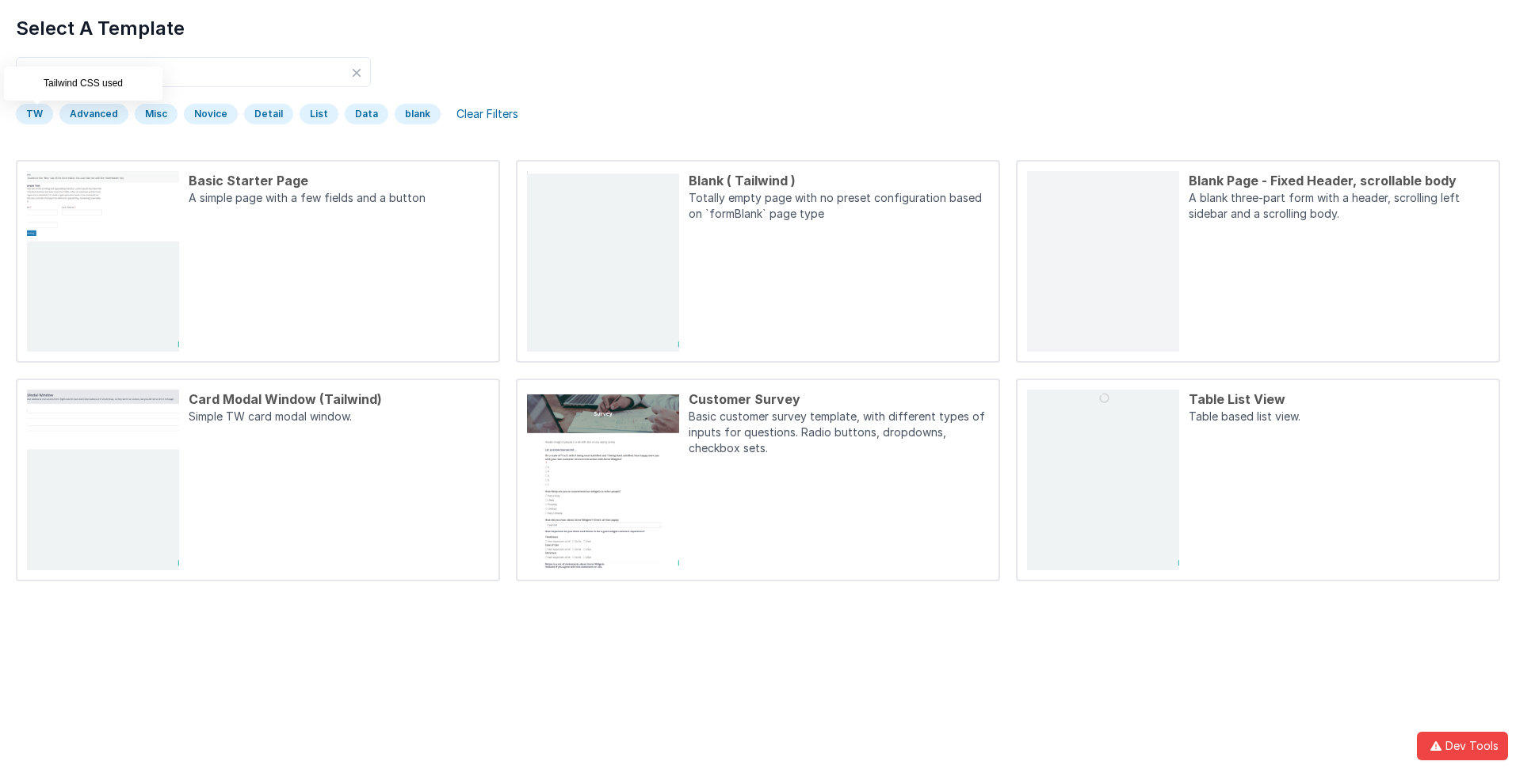
click at [34, 114] on div "TW" at bounding box center [34, 114] width 37 height 21
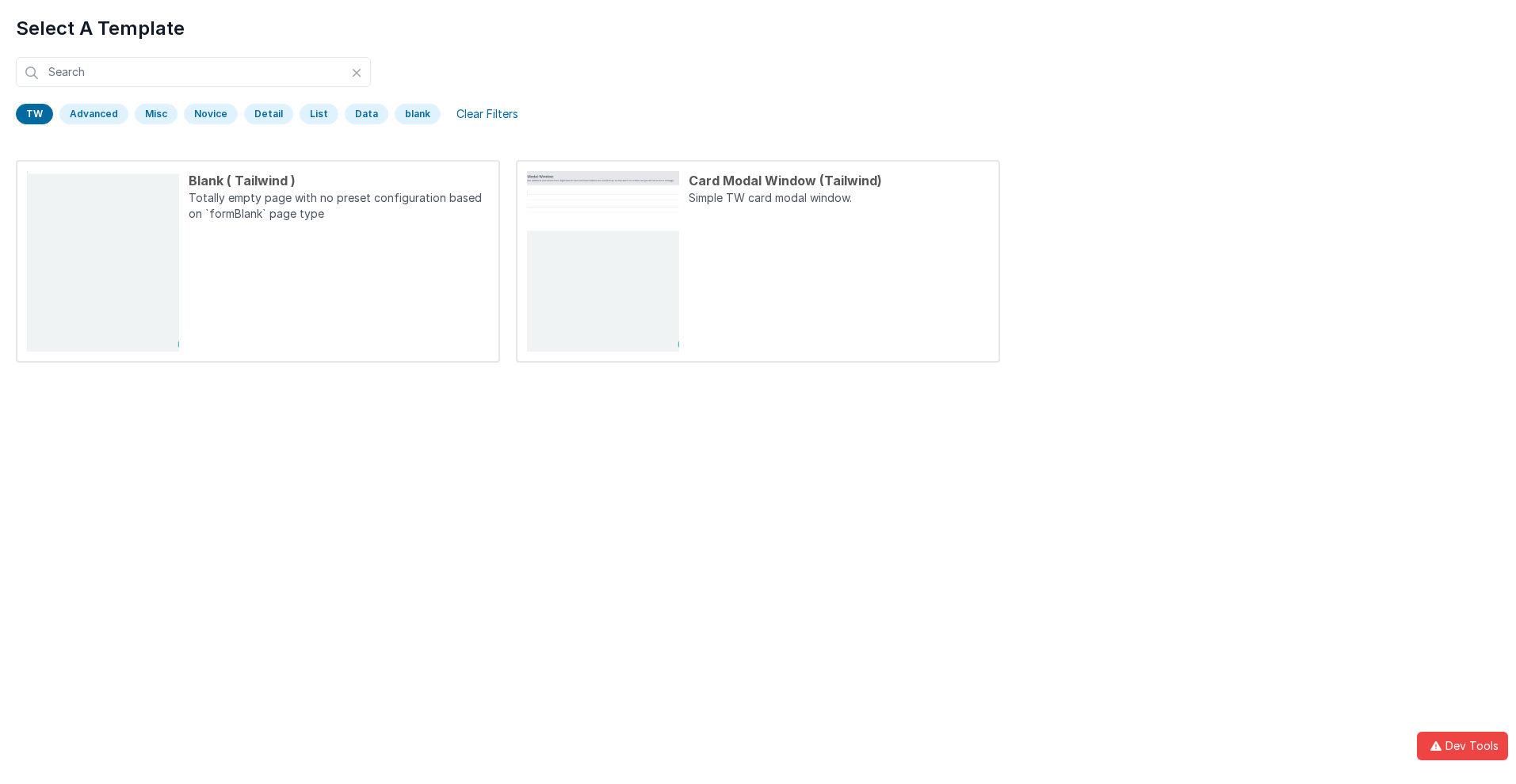
click at [34, 114] on div "TW" at bounding box center [34, 114] width 37 height 21
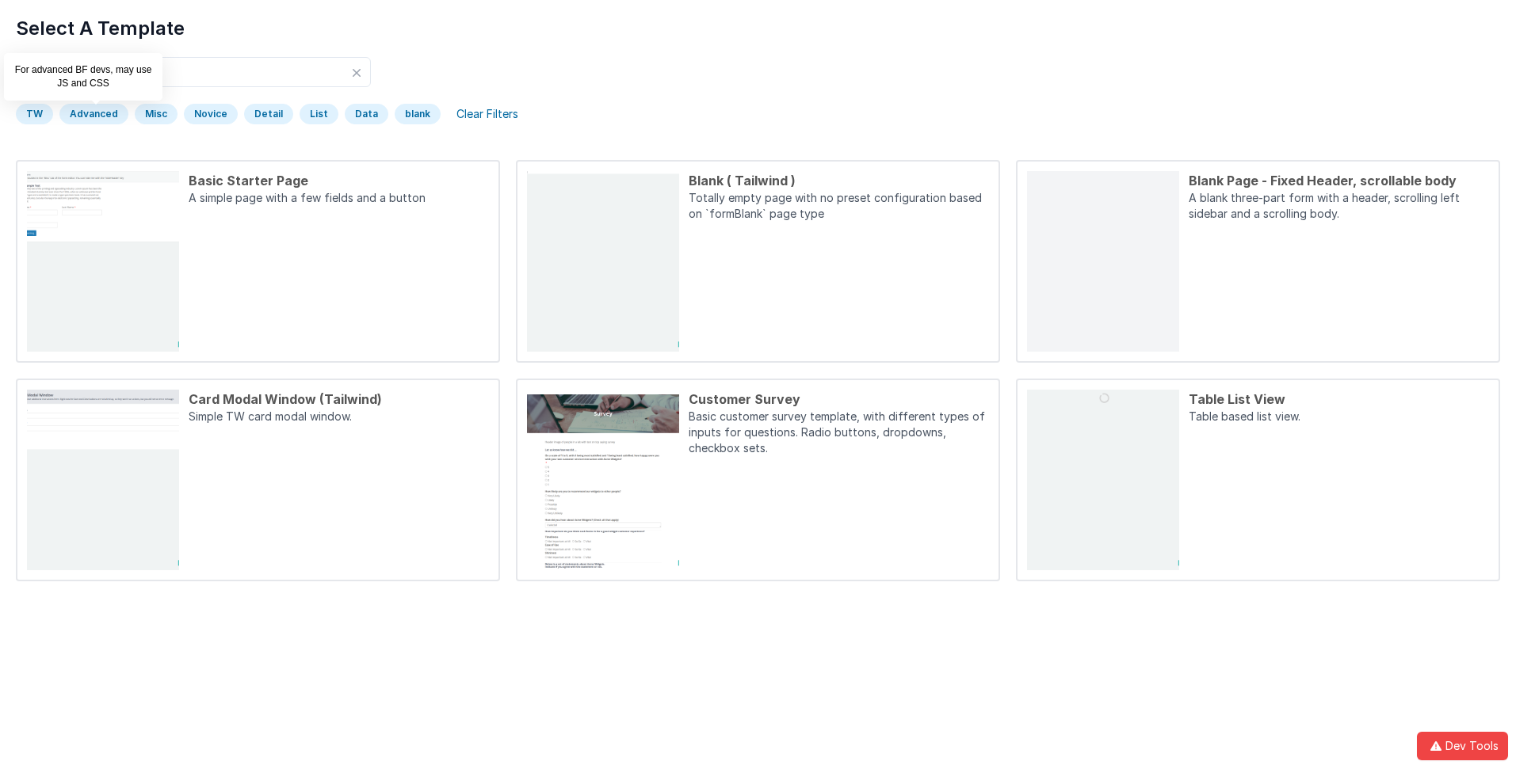
click at [92, 114] on div "Advanced" at bounding box center [94, 114] width 69 height 21
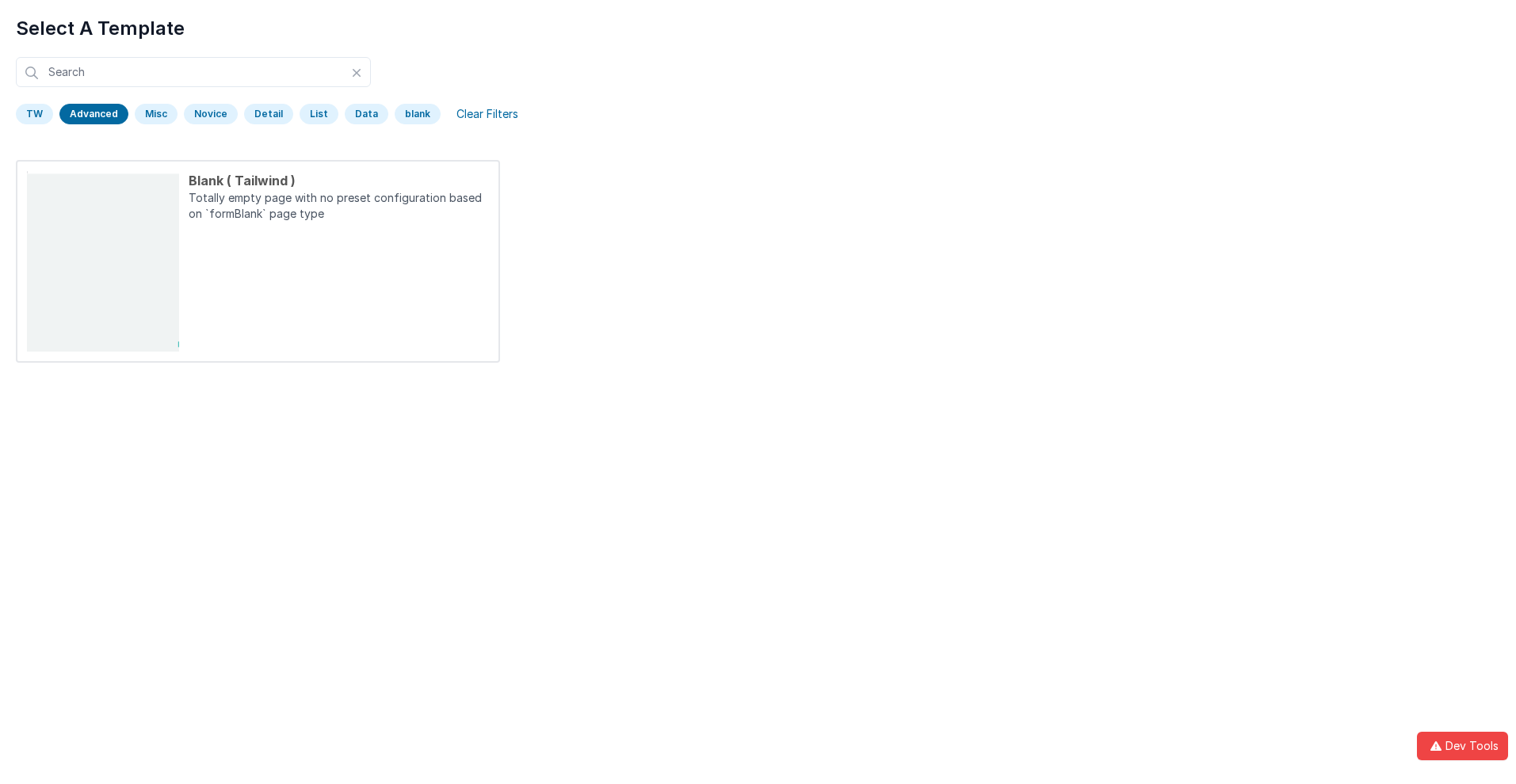
click at [92, 114] on div "Advanced" at bounding box center [94, 114] width 69 height 21
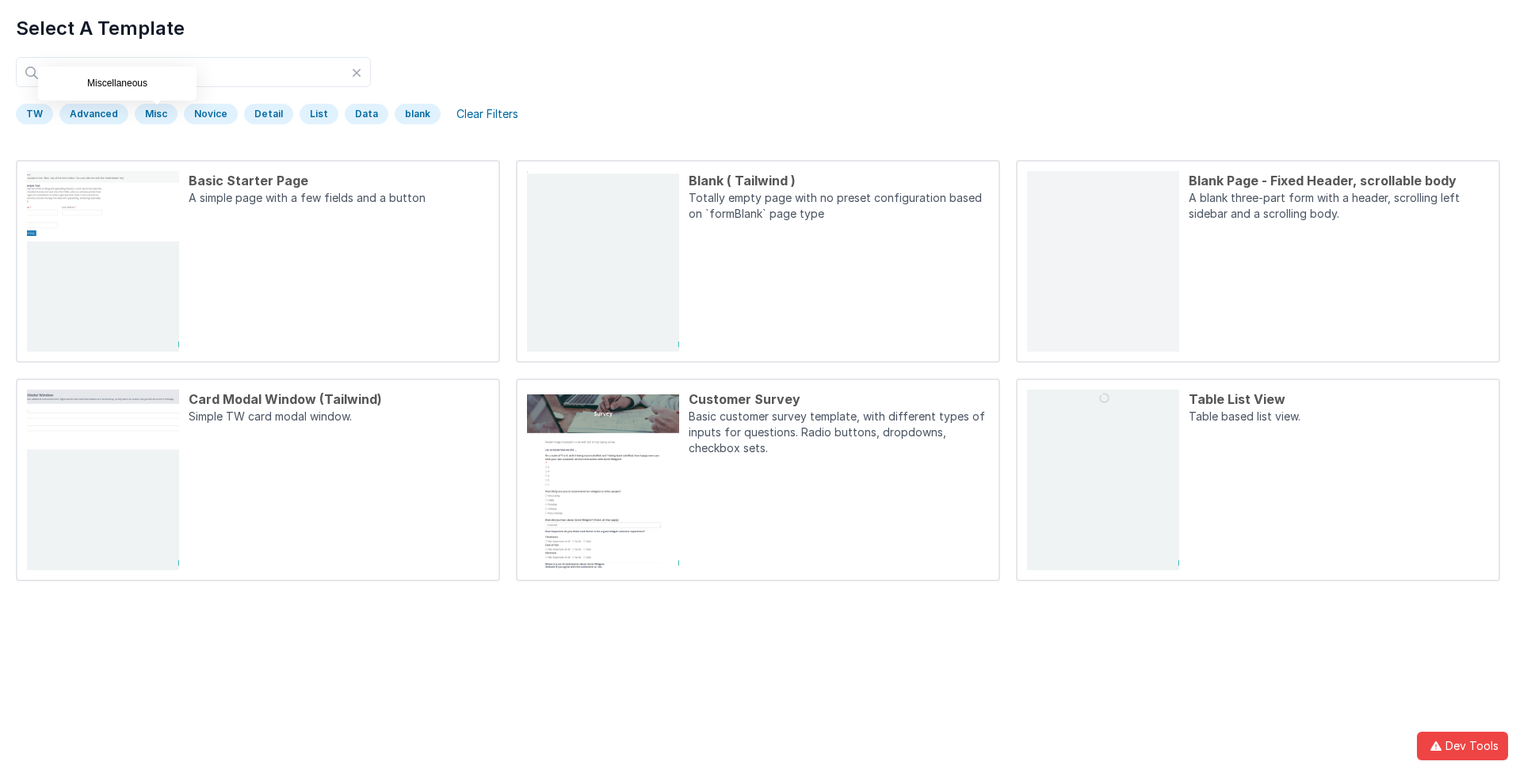
click at [153, 114] on div "Misc" at bounding box center [156, 114] width 43 height 21
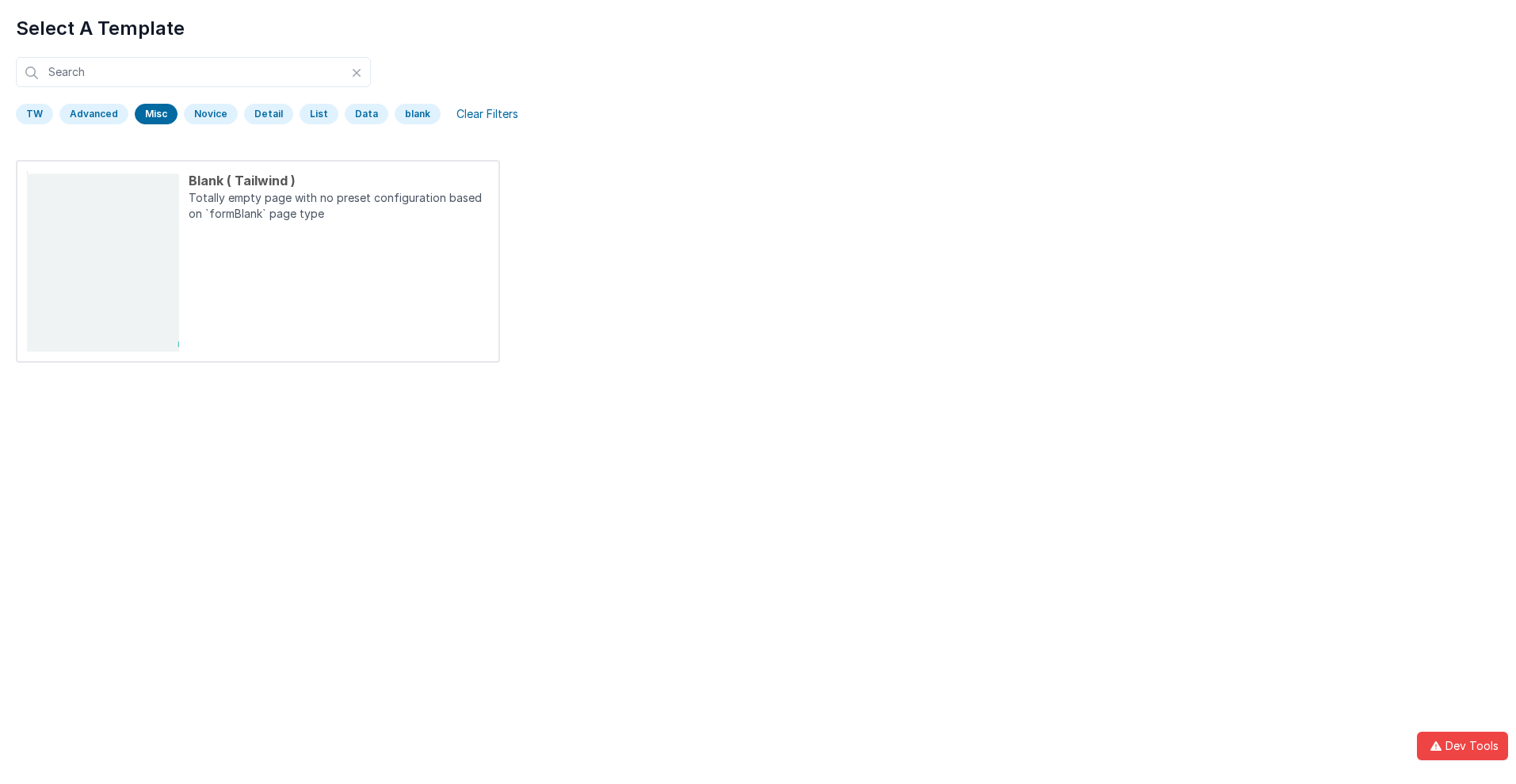
click at [153, 114] on div "Misc" at bounding box center [156, 114] width 43 height 21
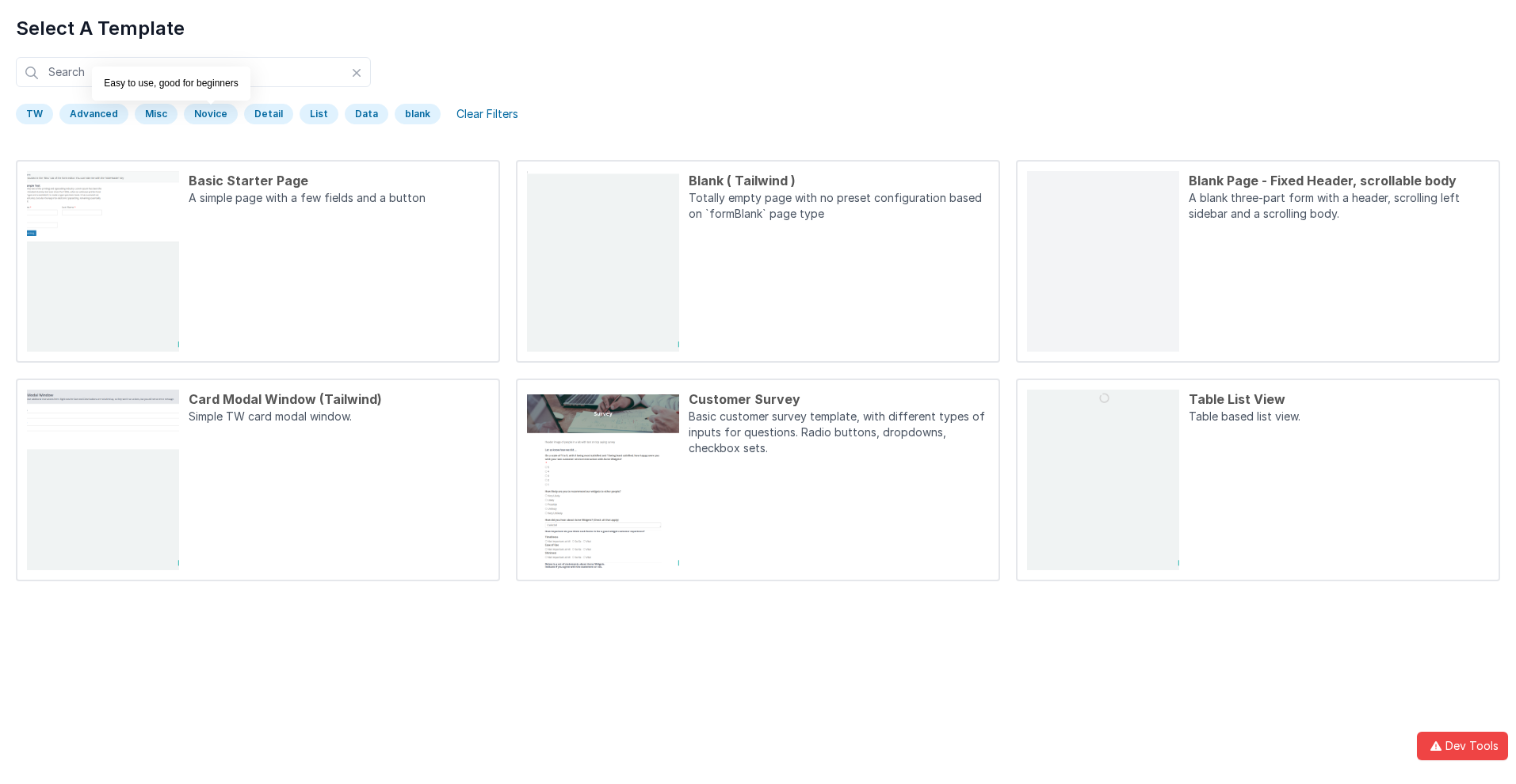
click at [207, 114] on div "Novice" at bounding box center [210, 114] width 54 height 21
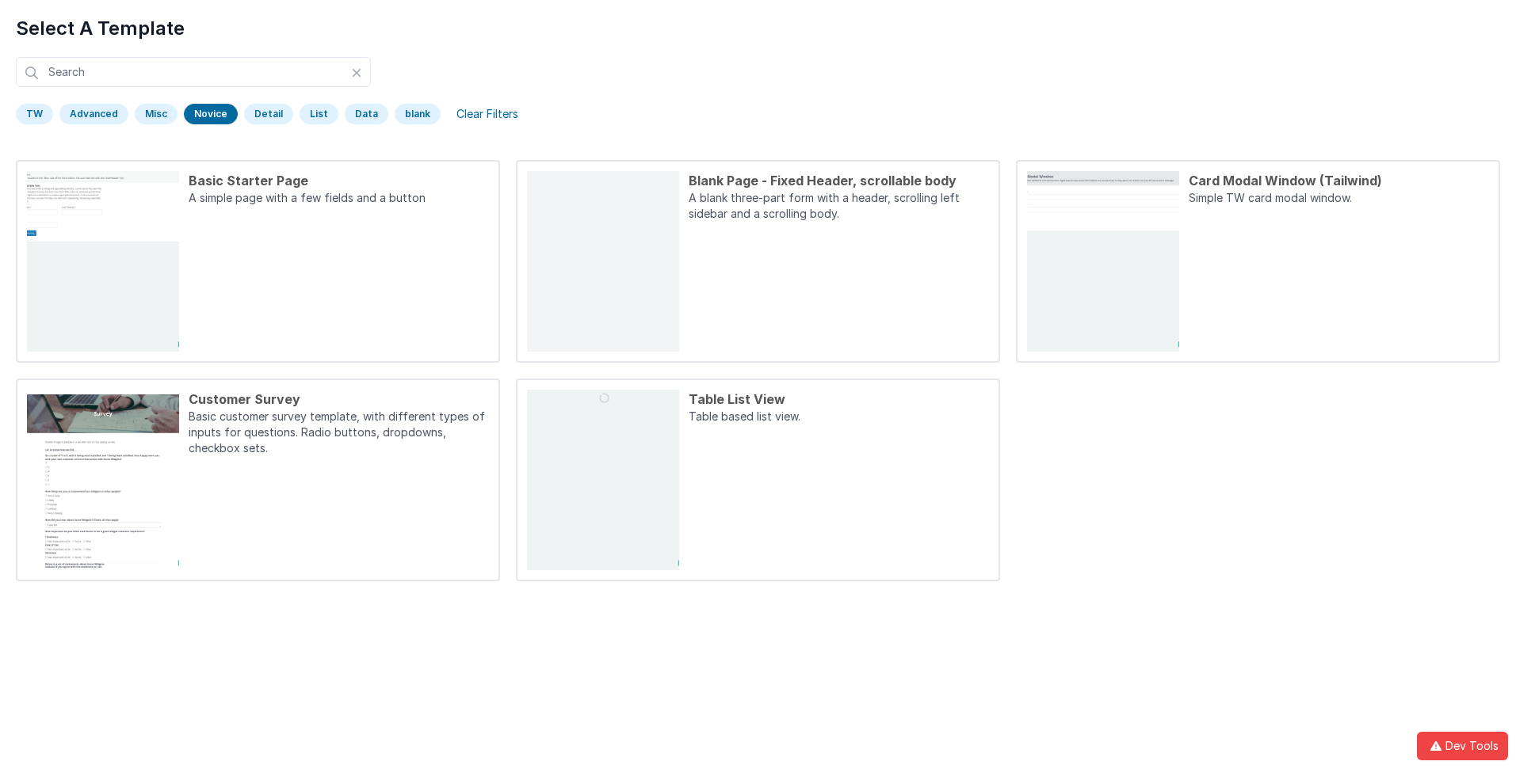
click at [207, 114] on div "Novice" at bounding box center [210, 114] width 54 height 21
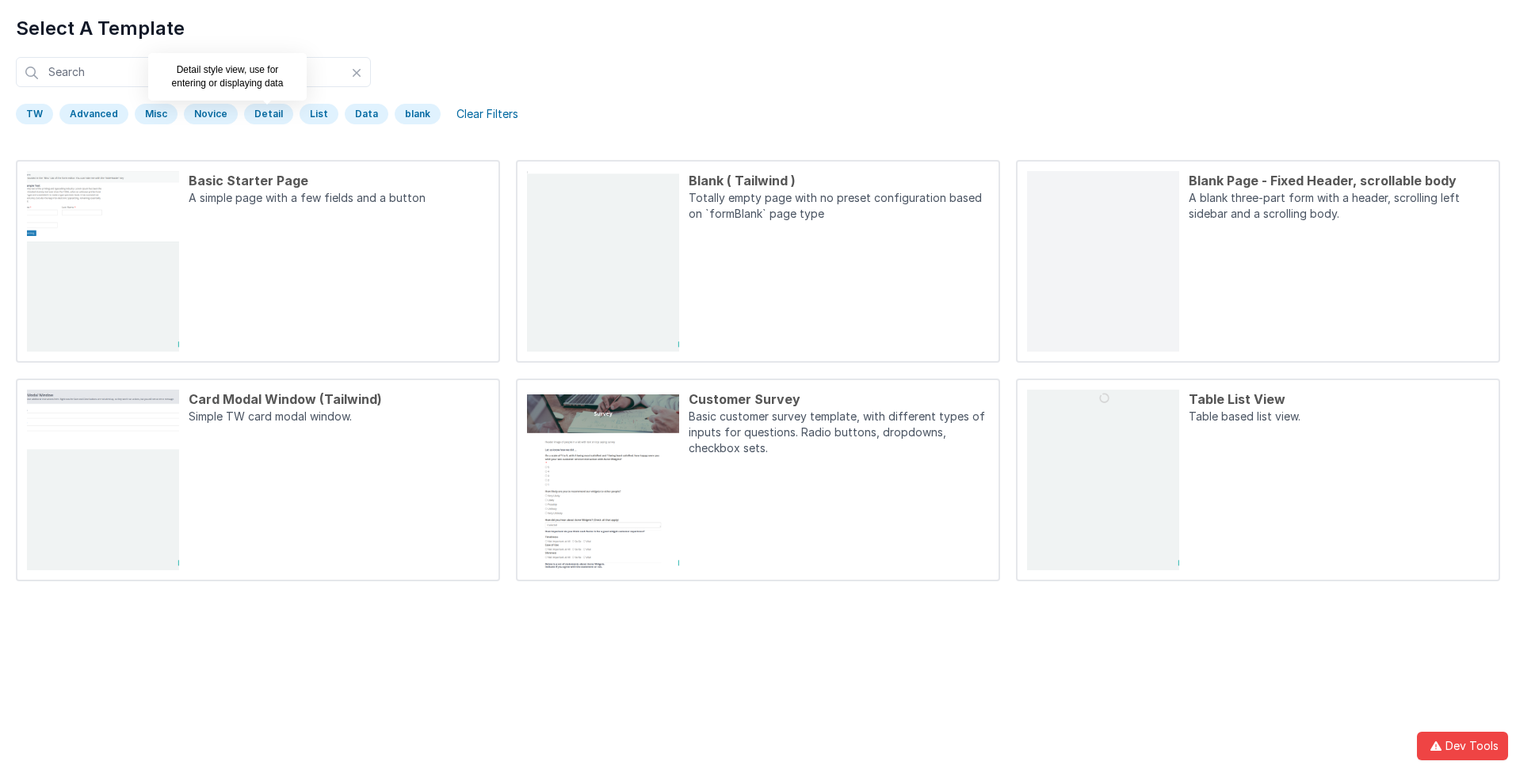
click at [263, 114] on div "Detail" at bounding box center [268, 114] width 49 height 21
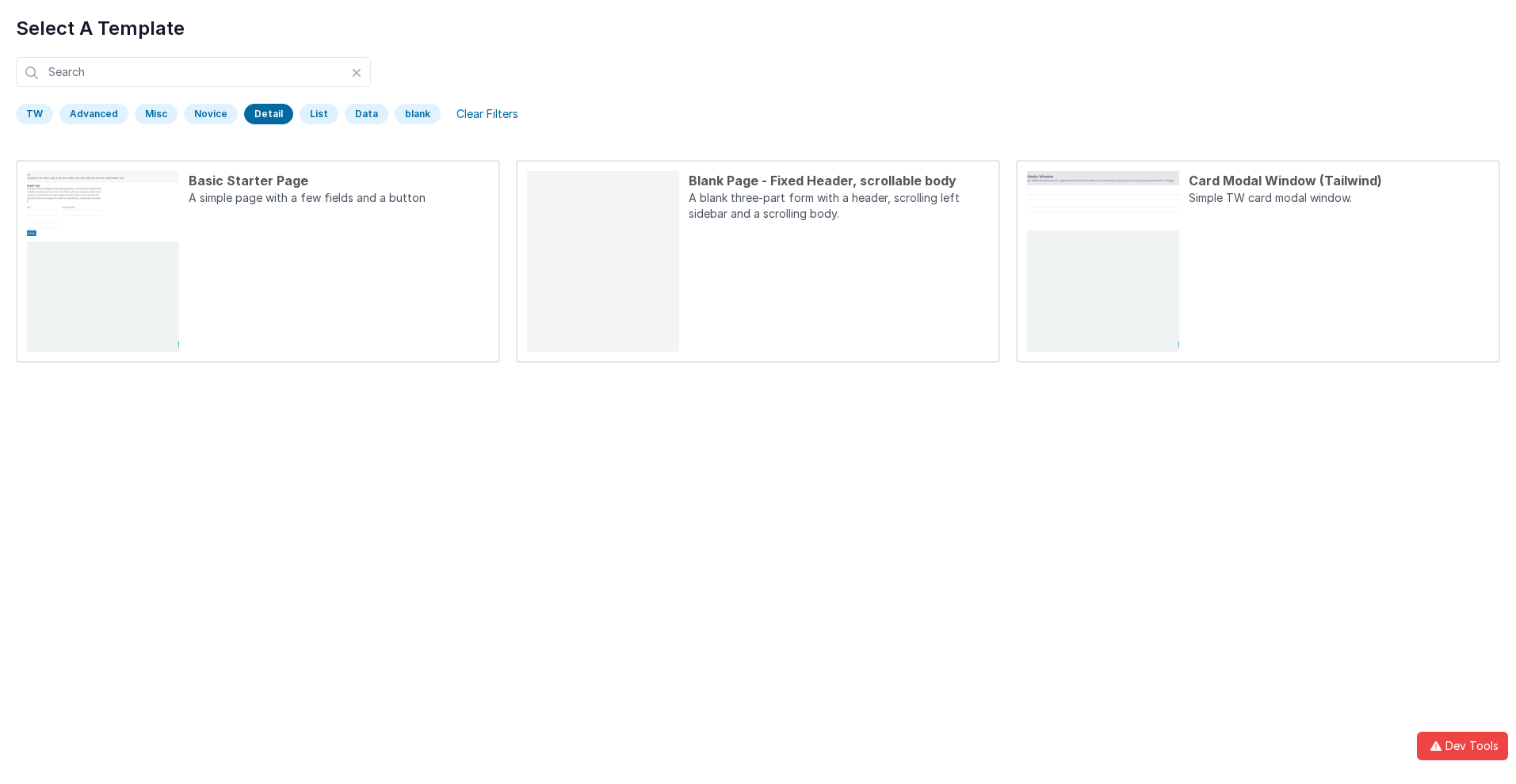
click at [263, 114] on div "Detail" at bounding box center [268, 114] width 49 height 21
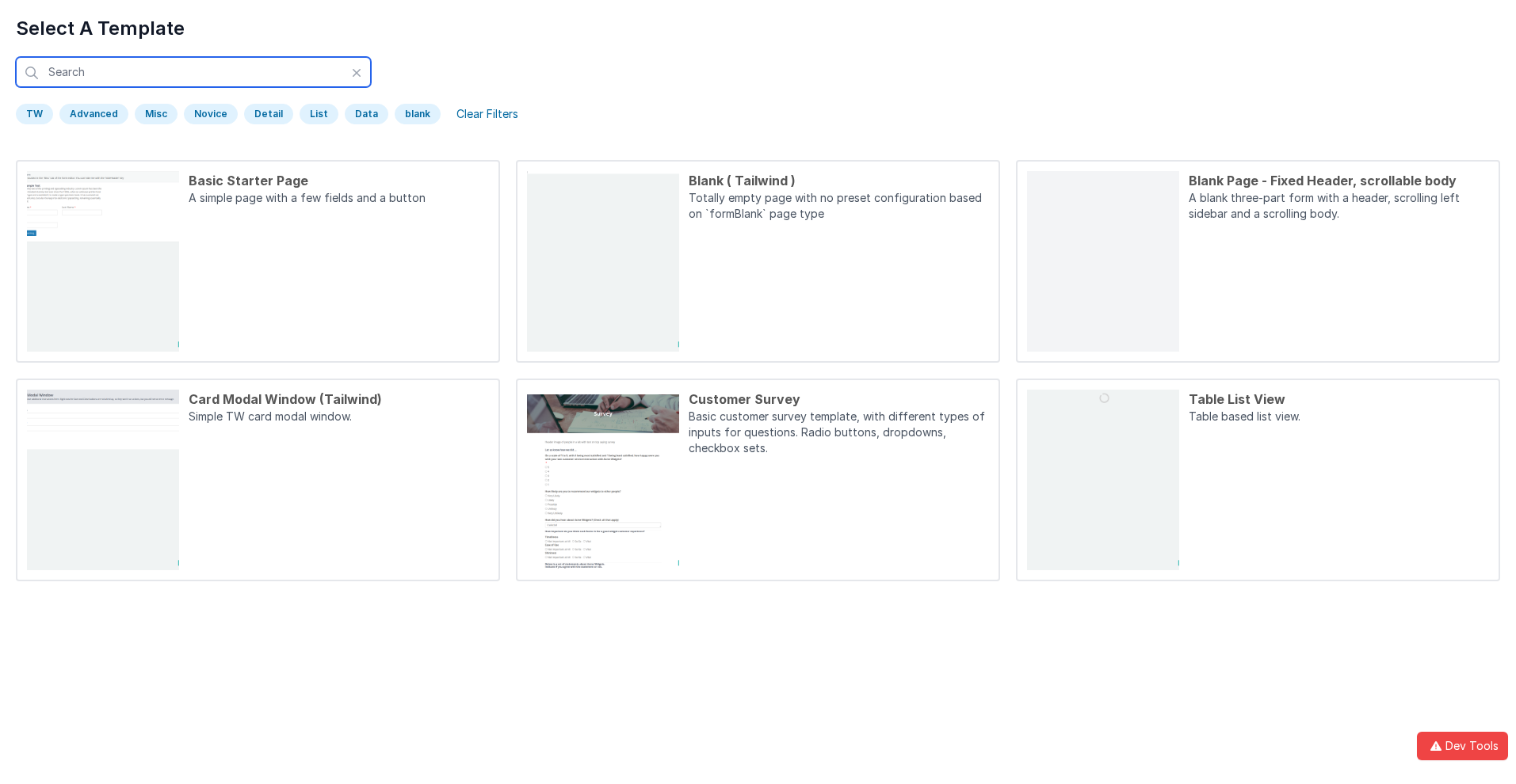
click at [194, 72] on input "text" at bounding box center [193, 72] width 355 height 30
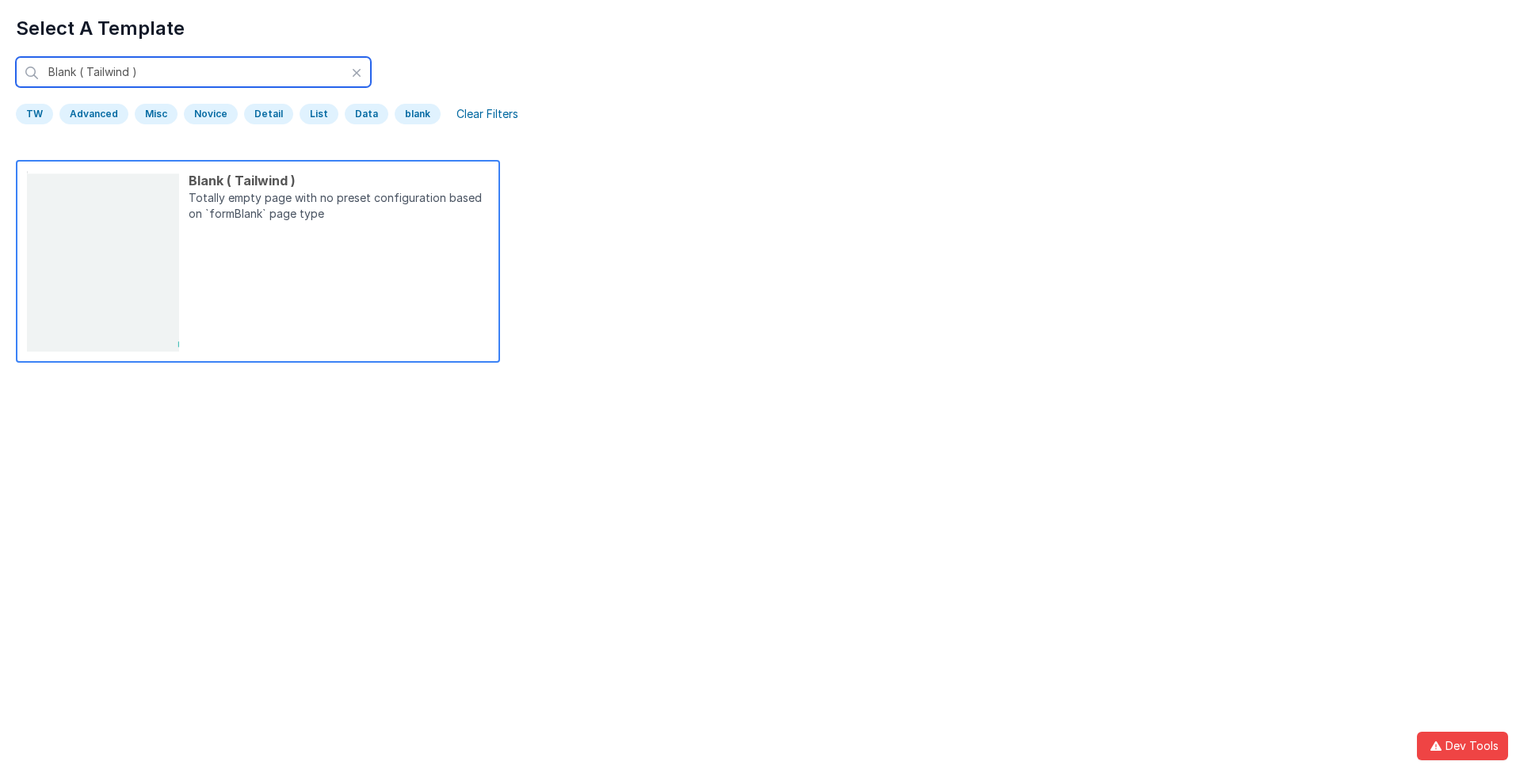
type input "Blank ( Tailwind )"
click at [339, 207] on p "Totally empty page with no preset configuration based on `formBlank` page type" at bounding box center [339, 207] width 300 height 35
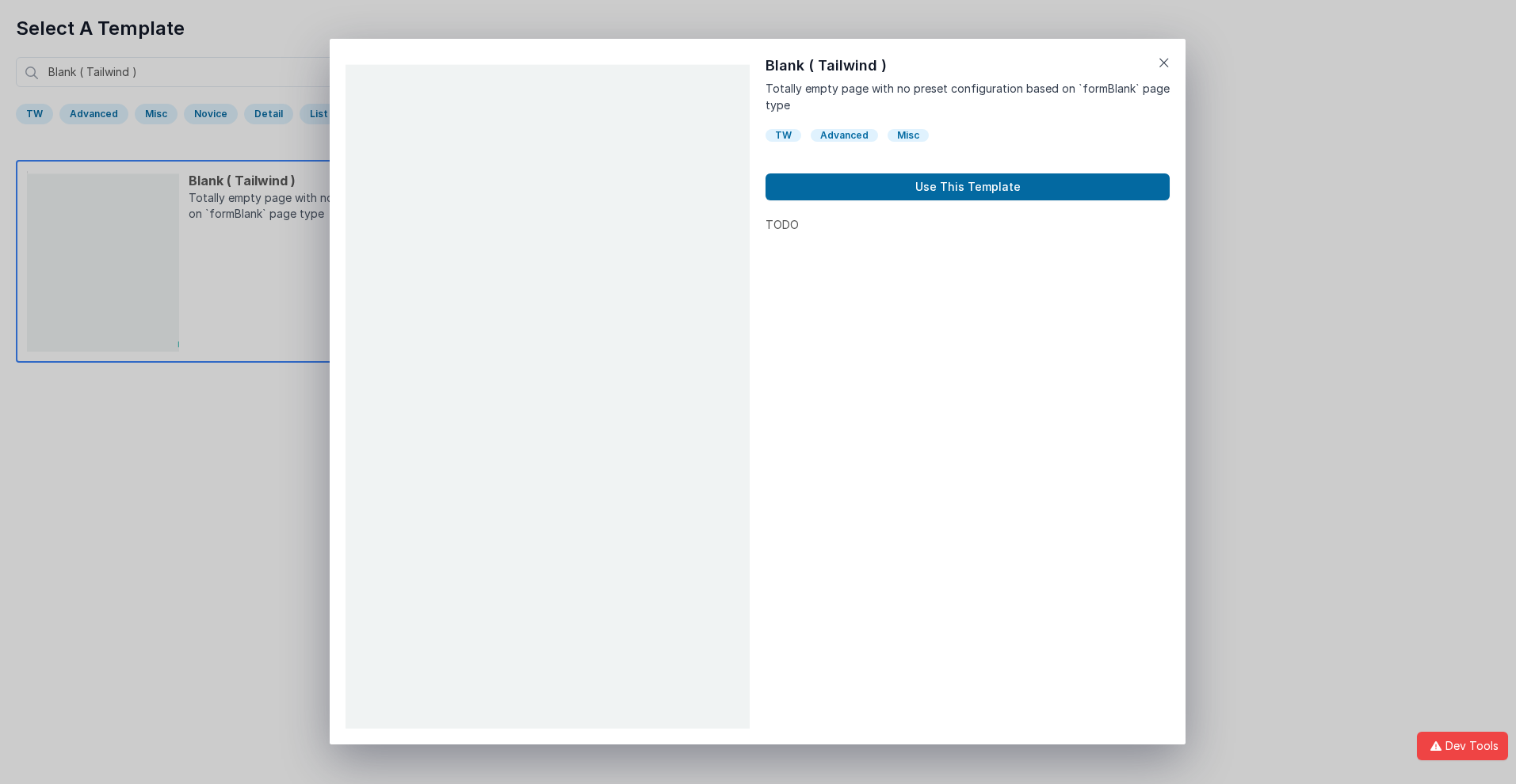
scroll to position [13, 0]
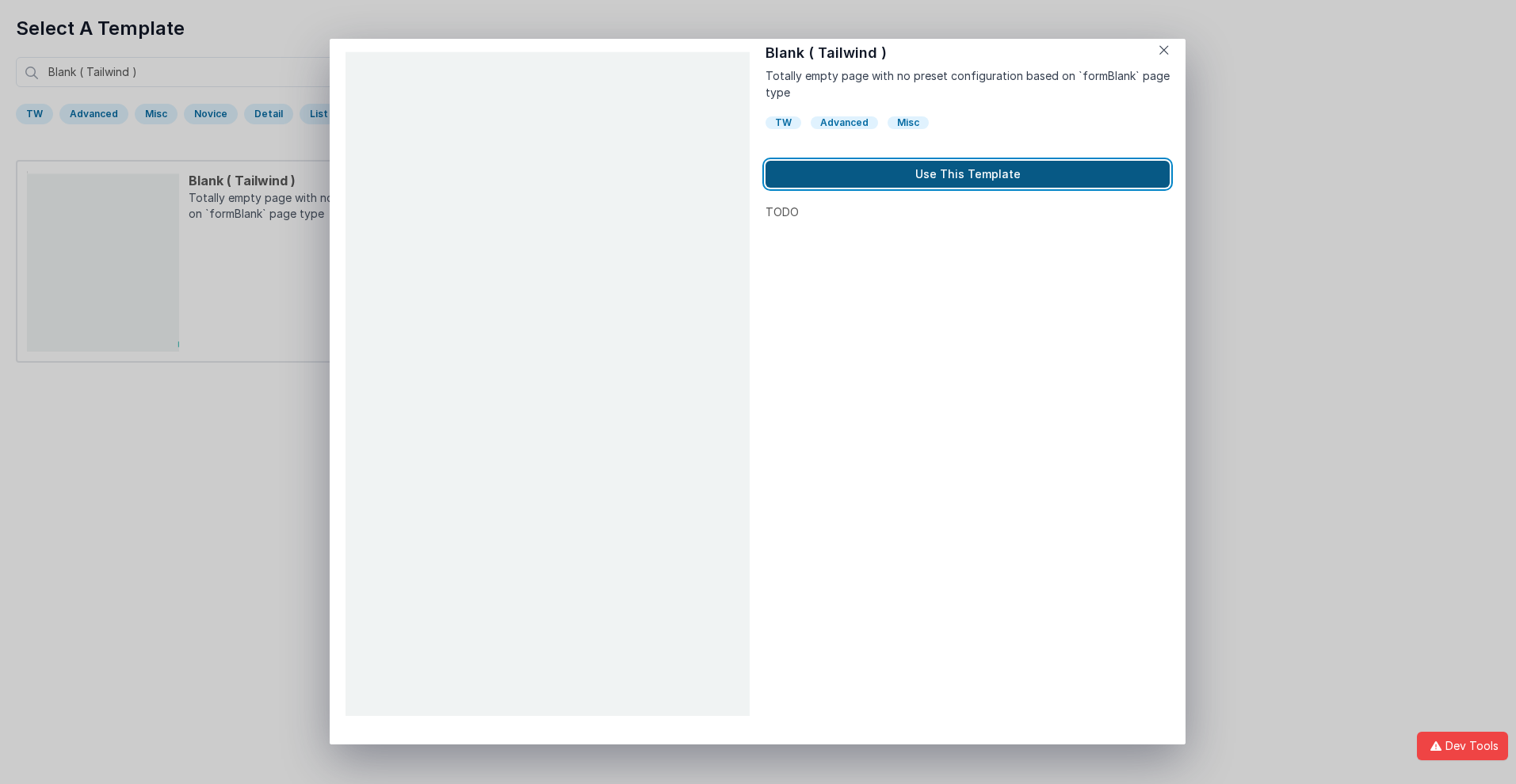
click at [967, 175] on button "Use This Template" at bounding box center [967, 175] width 404 height 27
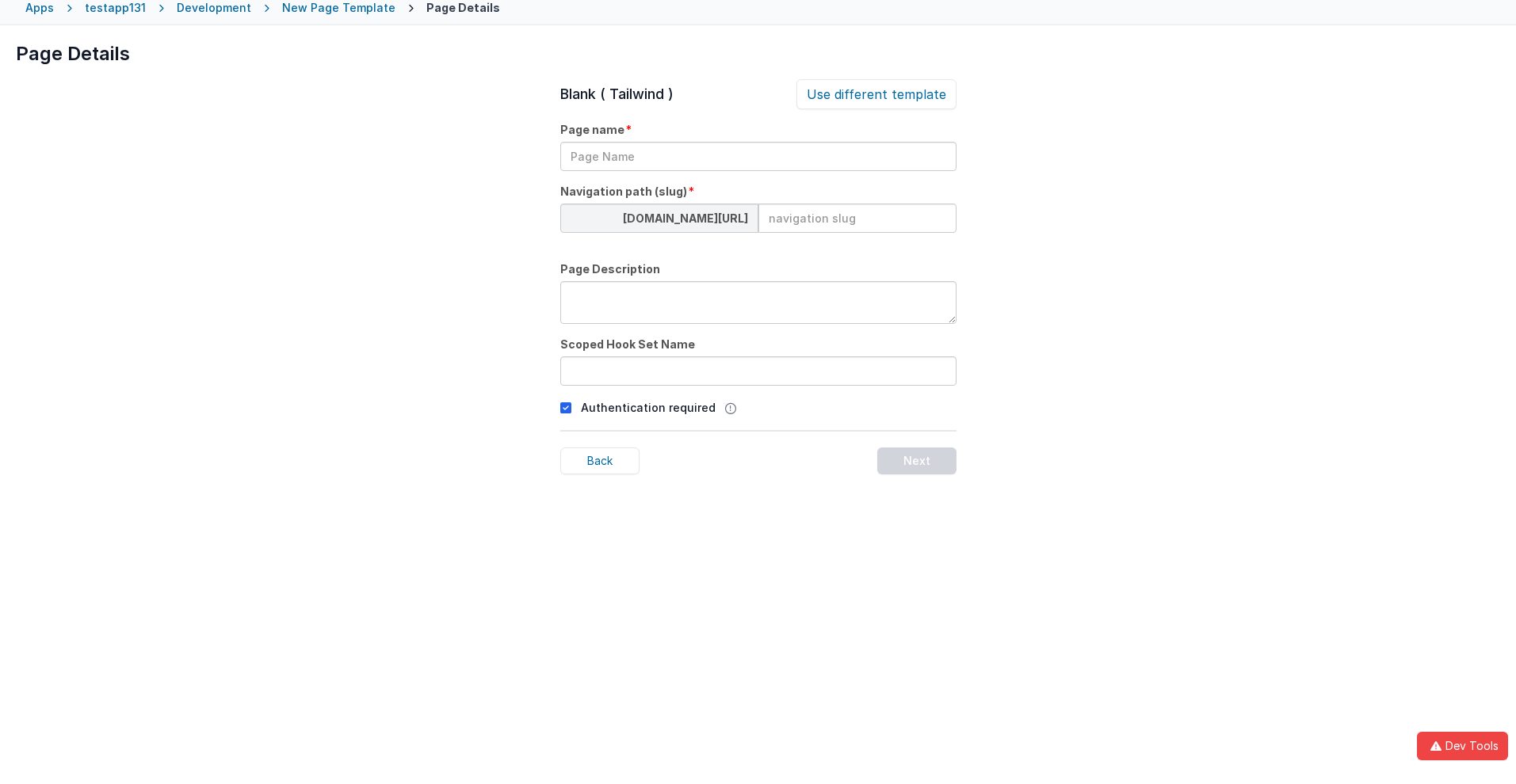
scroll to position [75, 0]
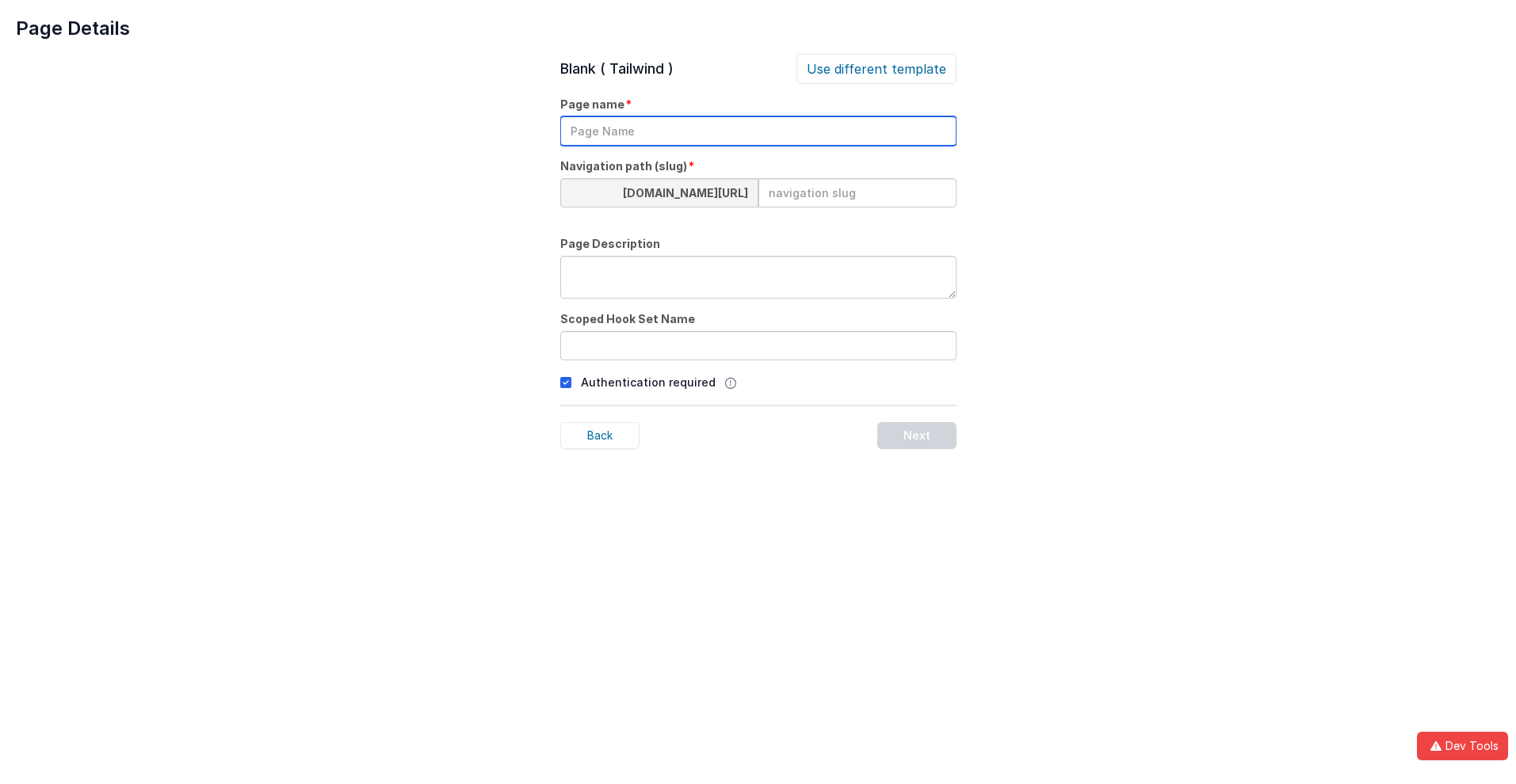
click at [758, 131] on input "text" at bounding box center [758, 131] width 396 height 29
type input "TestPage"
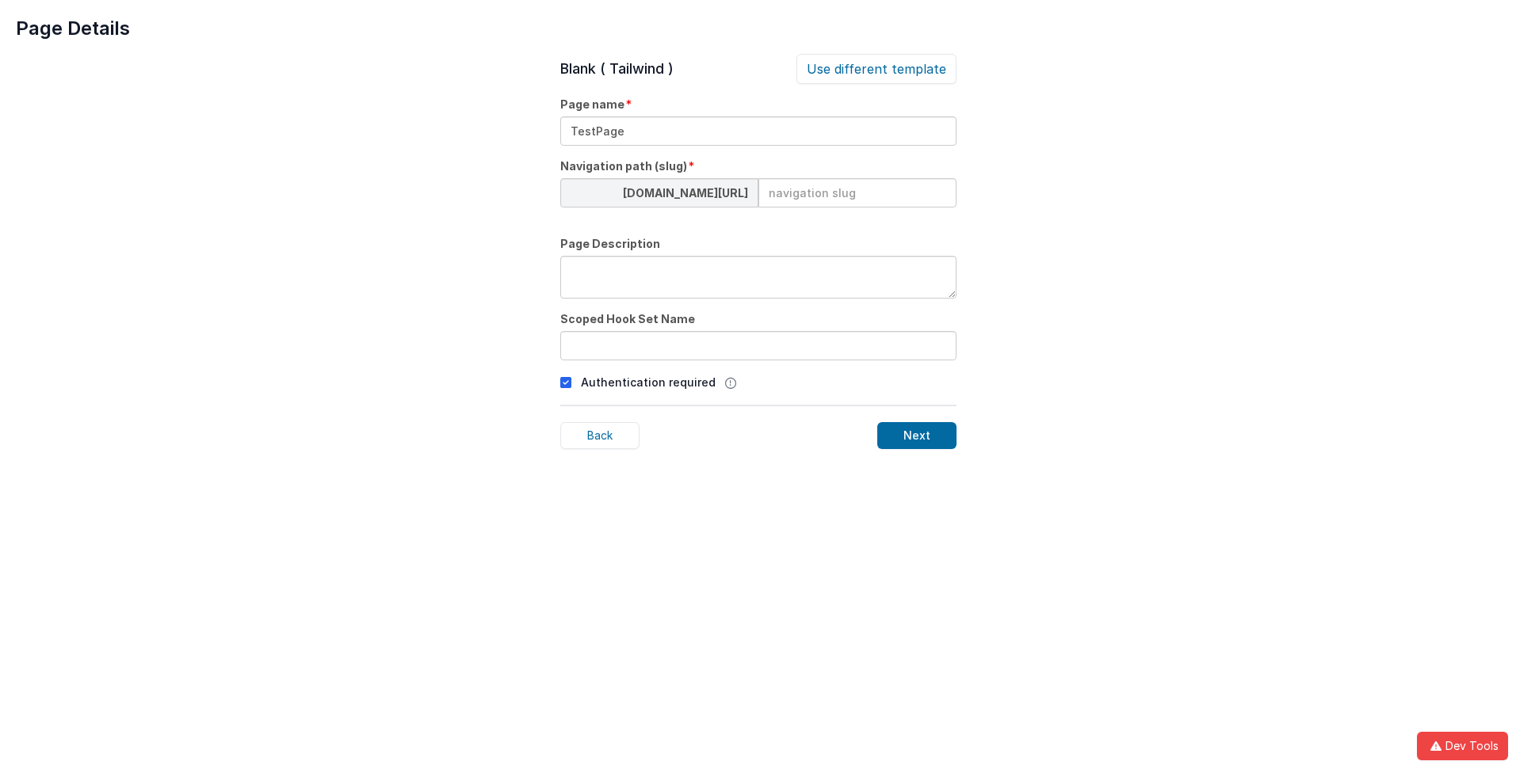
click at [857, 193] on input at bounding box center [858, 193] width 198 height 29
type input "testpage"
click at [758, 277] on textarea at bounding box center [758, 276] width 396 height 43
type textarea "Test Description"
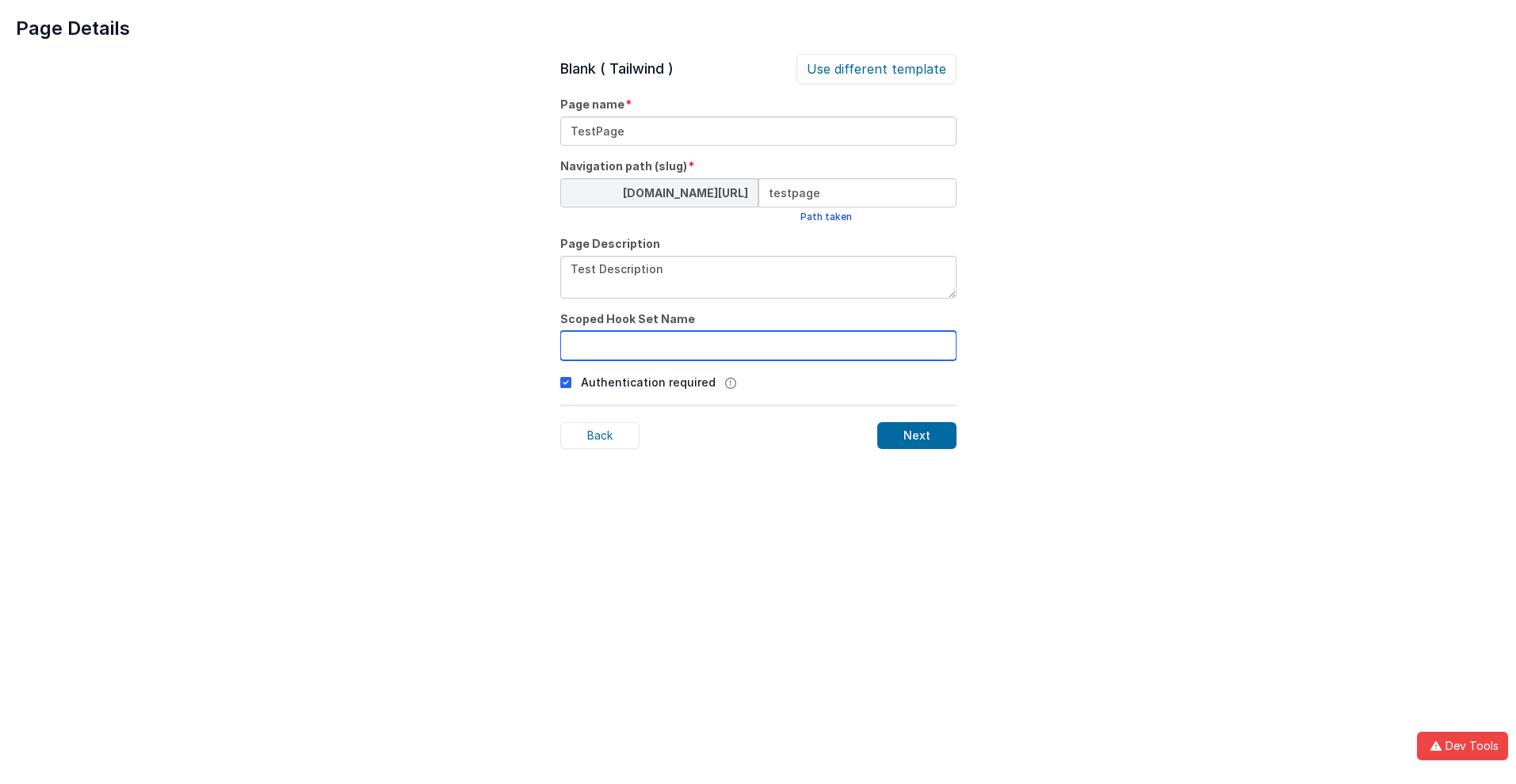
click at [758, 346] on input "text" at bounding box center [758, 346] width 396 height 29
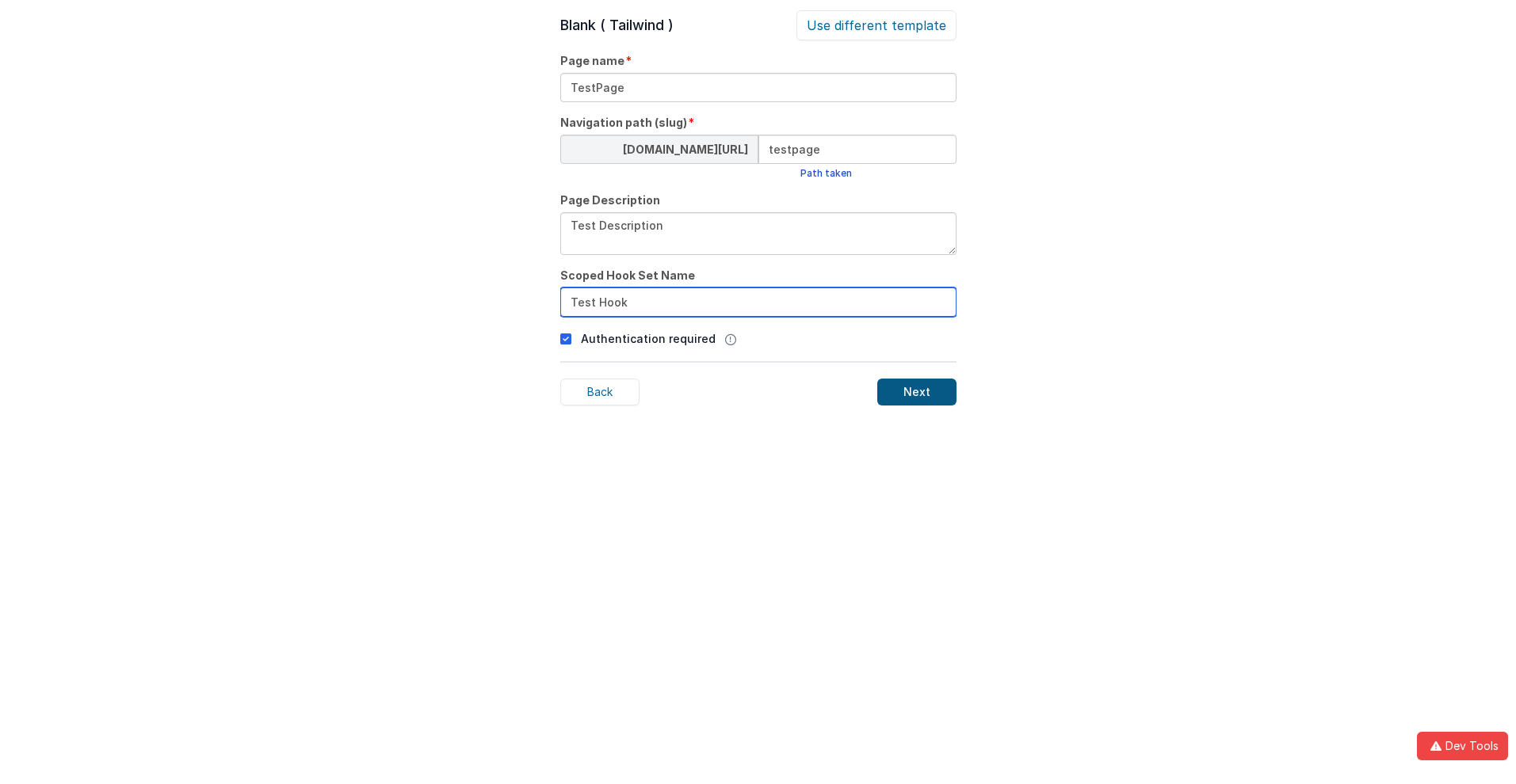
type input "Test Hook"
click at [916, 392] on div "Next" at bounding box center [916, 392] width 79 height 27
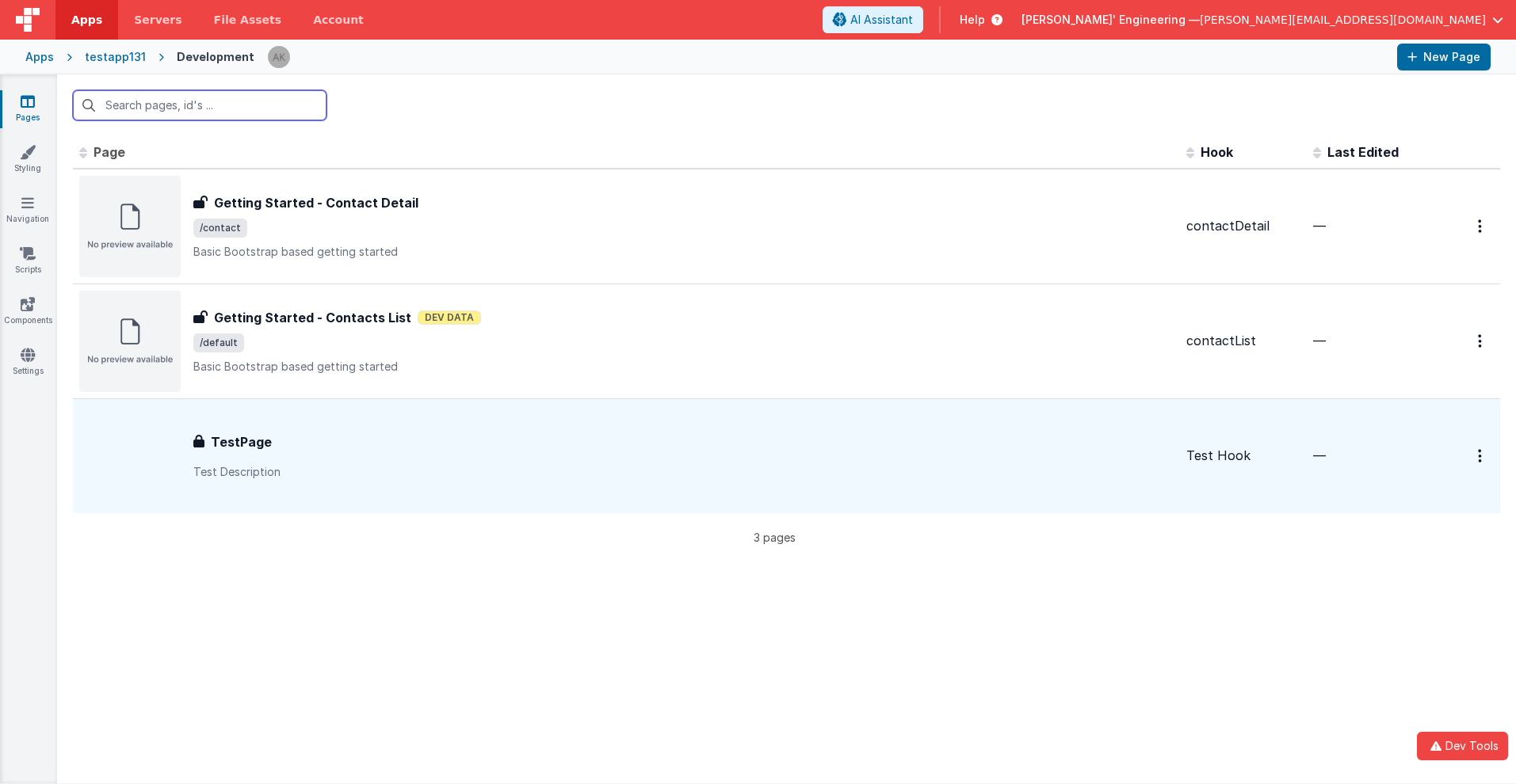
click at [199, 106] on input "text" at bounding box center [199, 105] width 254 height 30
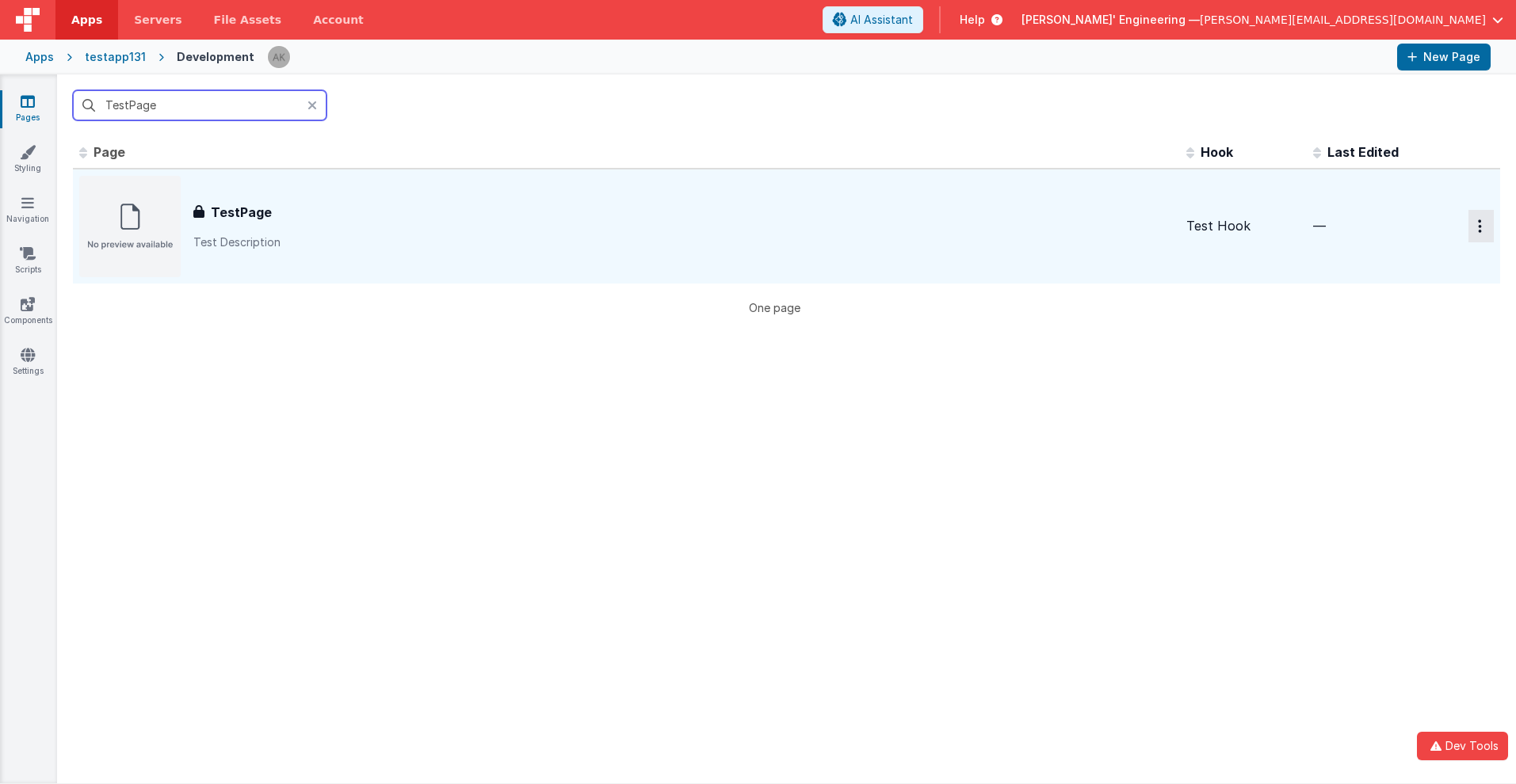
type input "TestPage"
click at [1478, 226] on icon "Options" at bounding box center [1480, 226] width 4 height 14
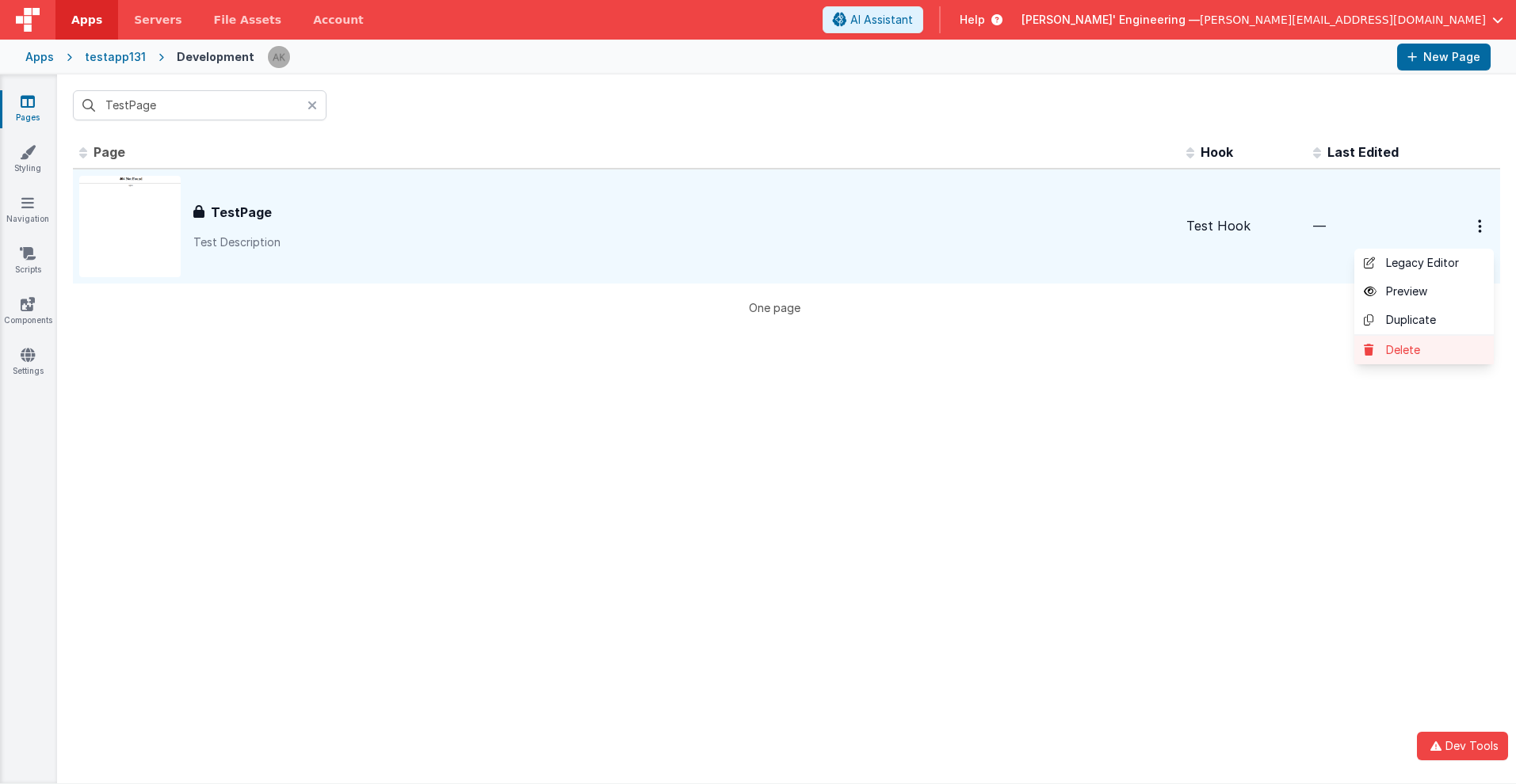
click at [1412, 350] on link "Delete" at bounding box center [1423, 349] width 139 height 28
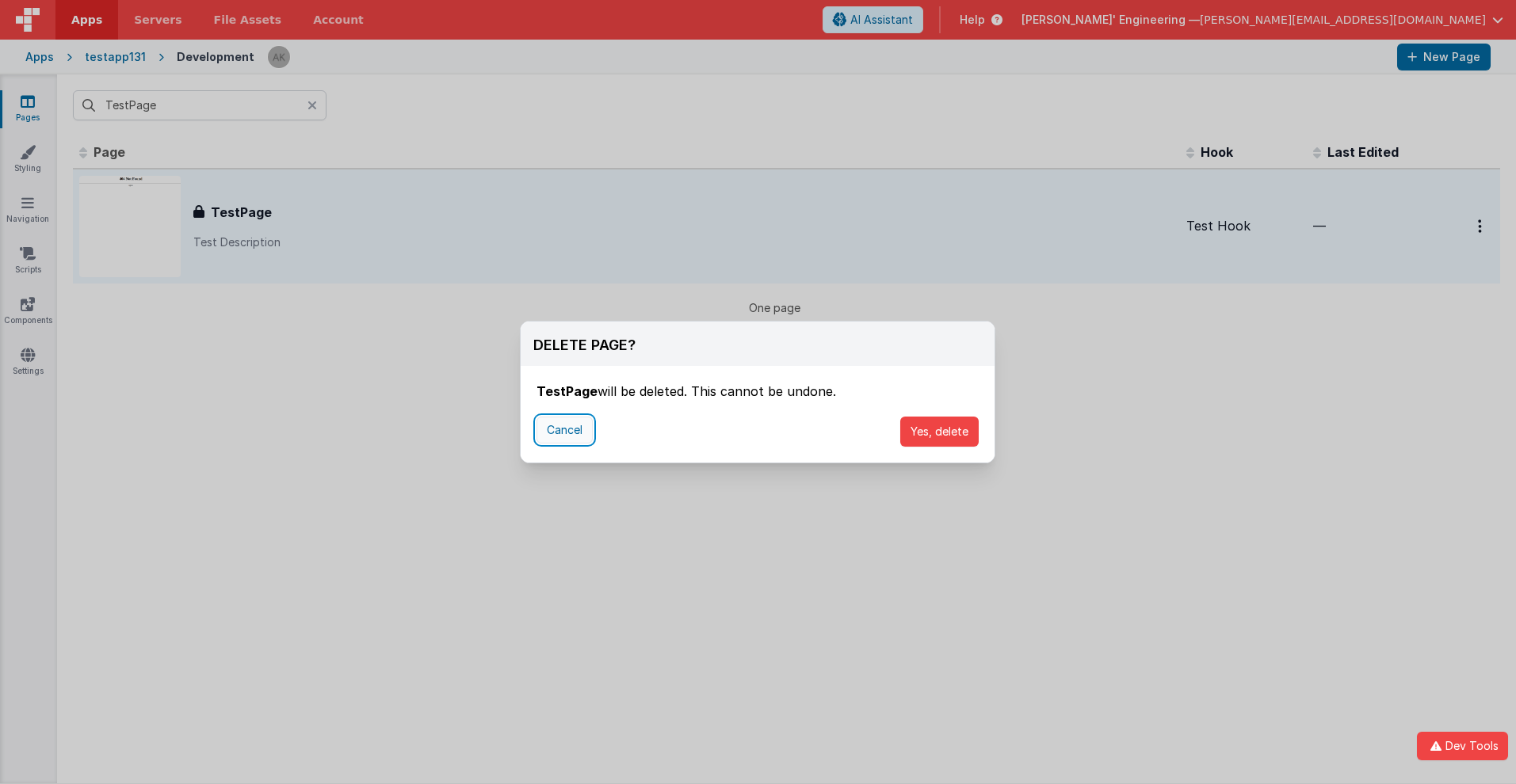
click at [564, 430] on button "Cancel" at bounding box center [565, 430] width 56 height 27
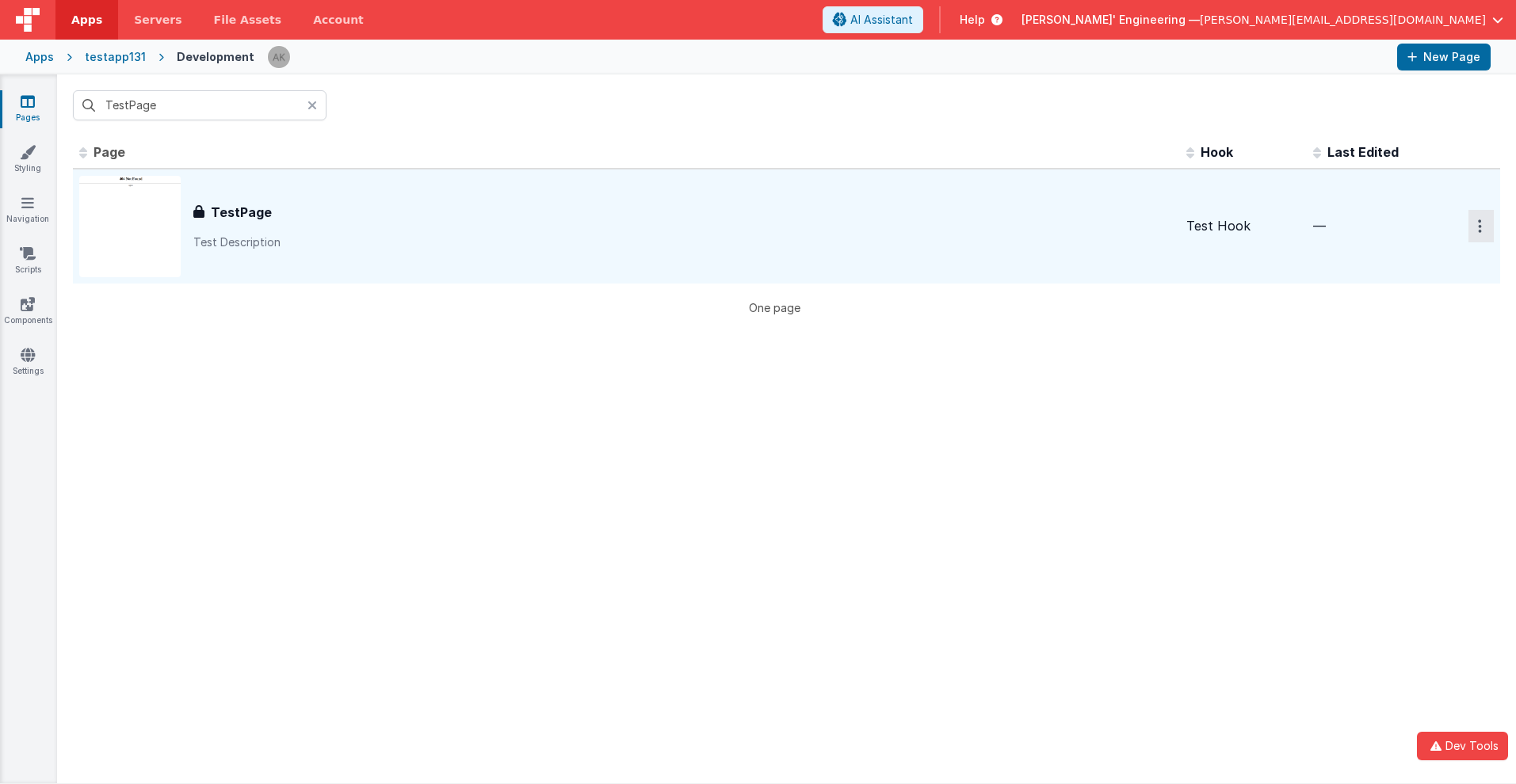
click at [1478, 226] on icon "Options" at bounding box center [1480, 226] width 4 height 14
click at [1412, 350] on link "Delete" at bounding box center [1423, 349] width 139 height 28
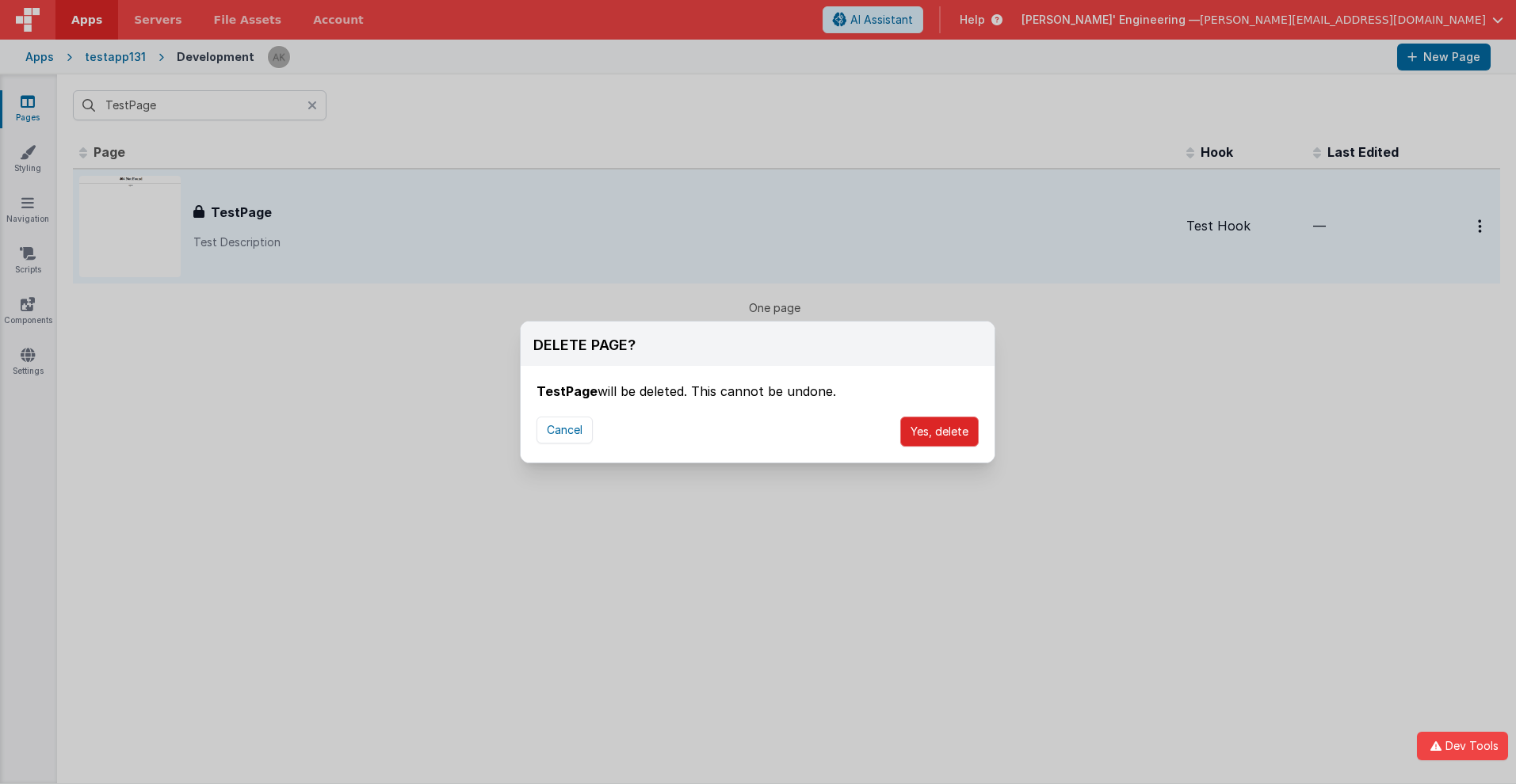
click at [939, 432] on button "Yes, delete" at bounding box center [939, 431] width 78 height 30
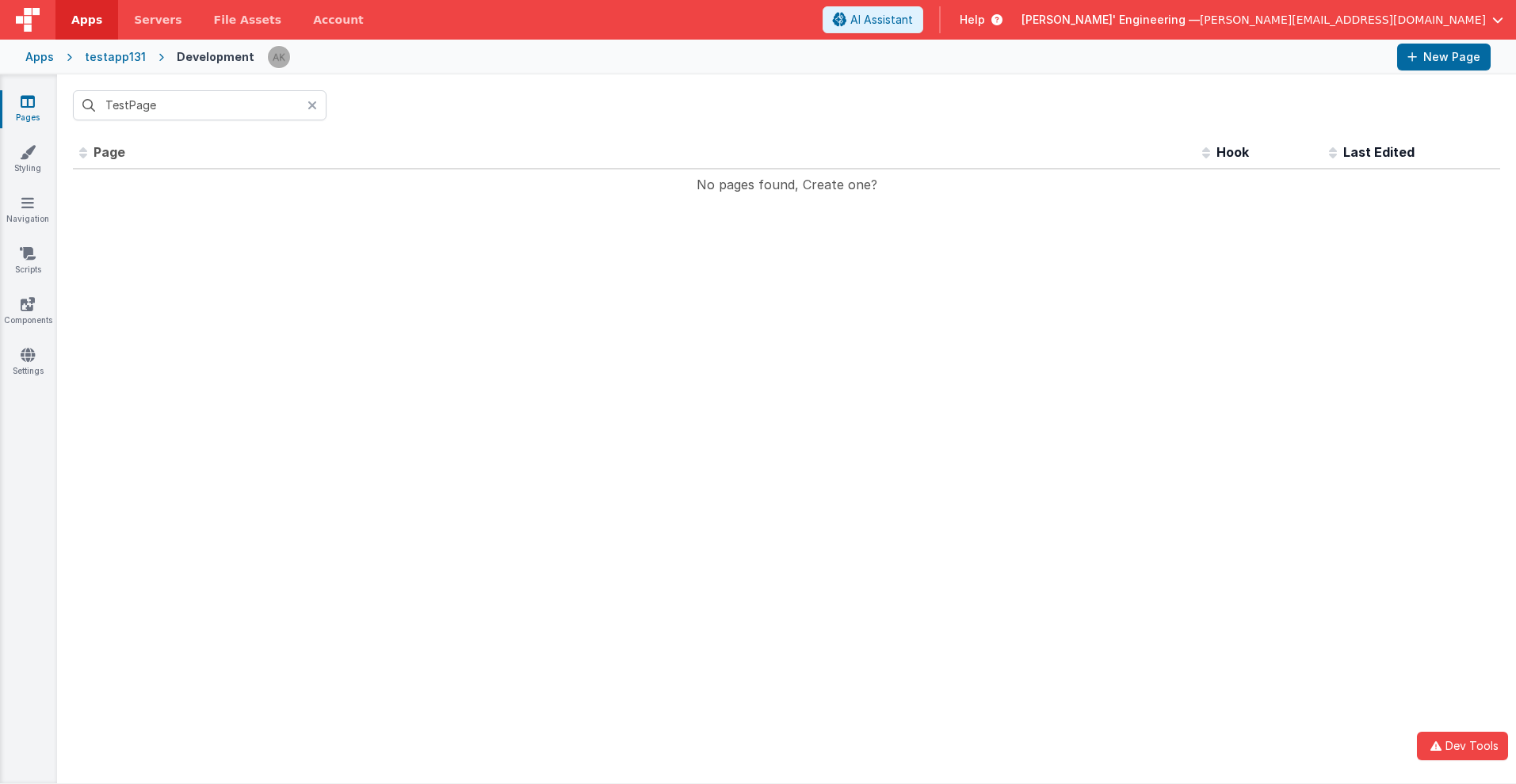
click at [86, 20] on span "Apps" at bounding box center [86, 19] width 31 height 15
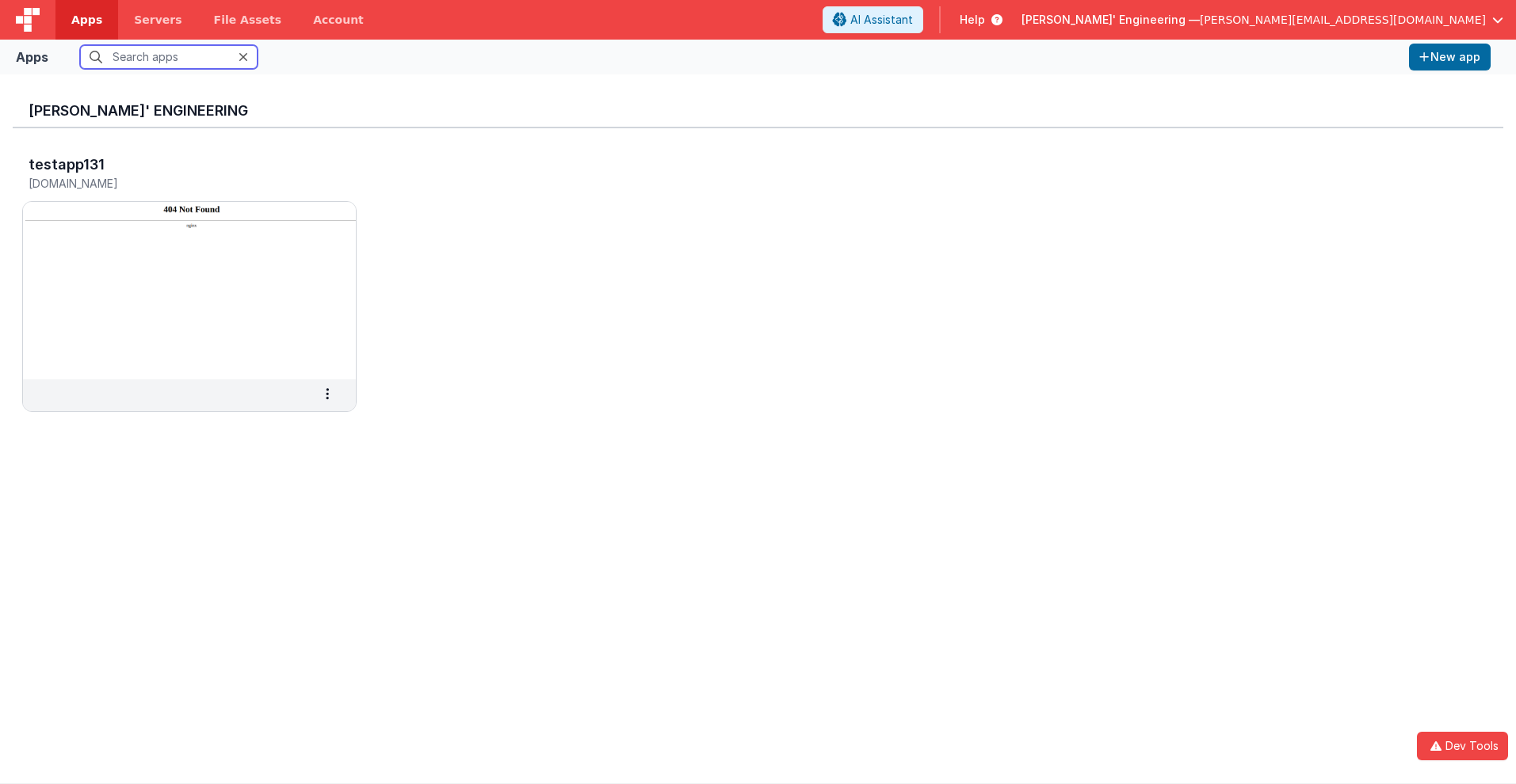
click at [169, 57] on input "text" at bounding box center [168, 57] width 177 height 24
type input "testapp131"
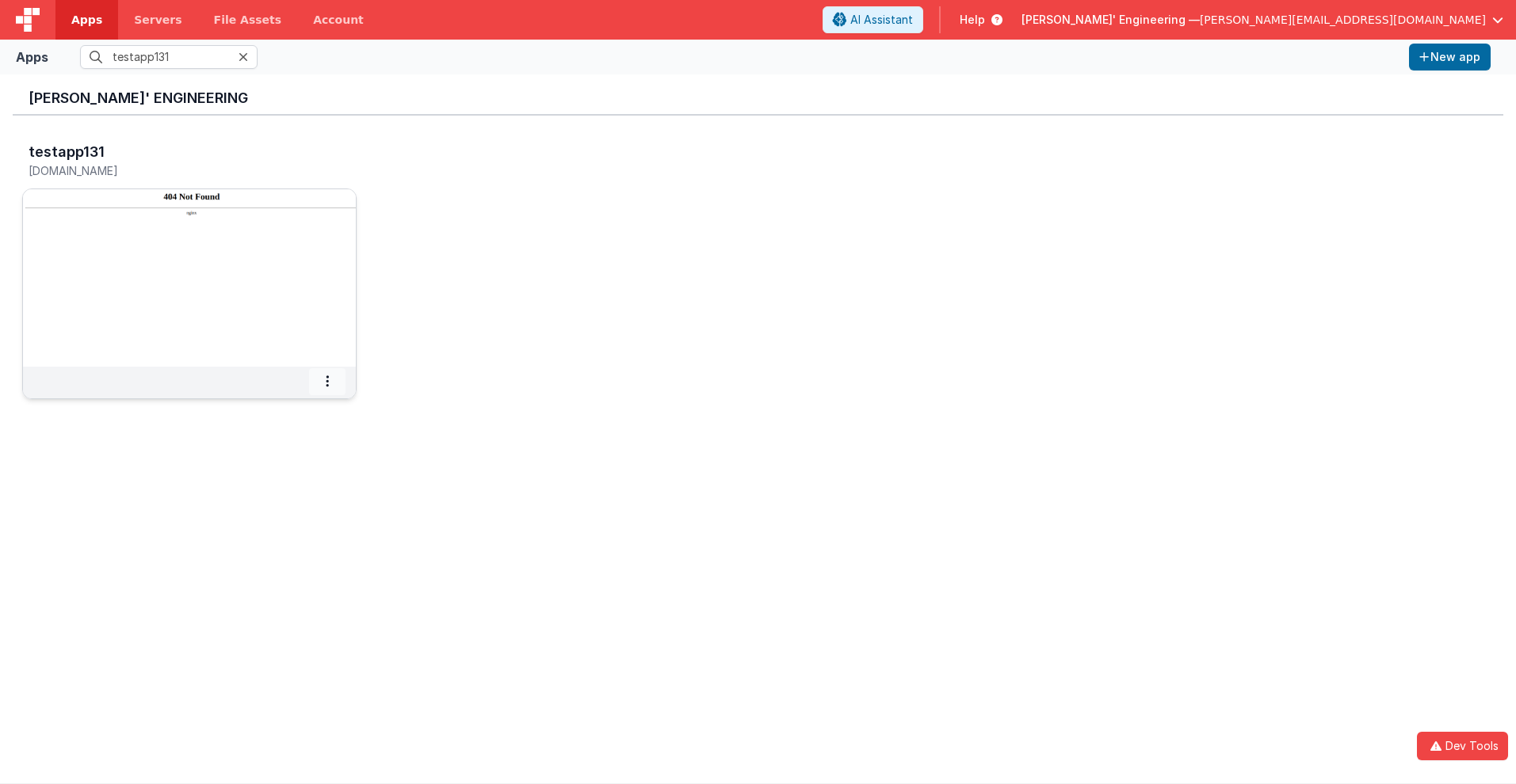
click at [328, 381] on icon at bounding box center [327, 381] width 3 height 1
click at [292, 498] on span "Delete App" at bounding box center [292, 498] width 59 height 14
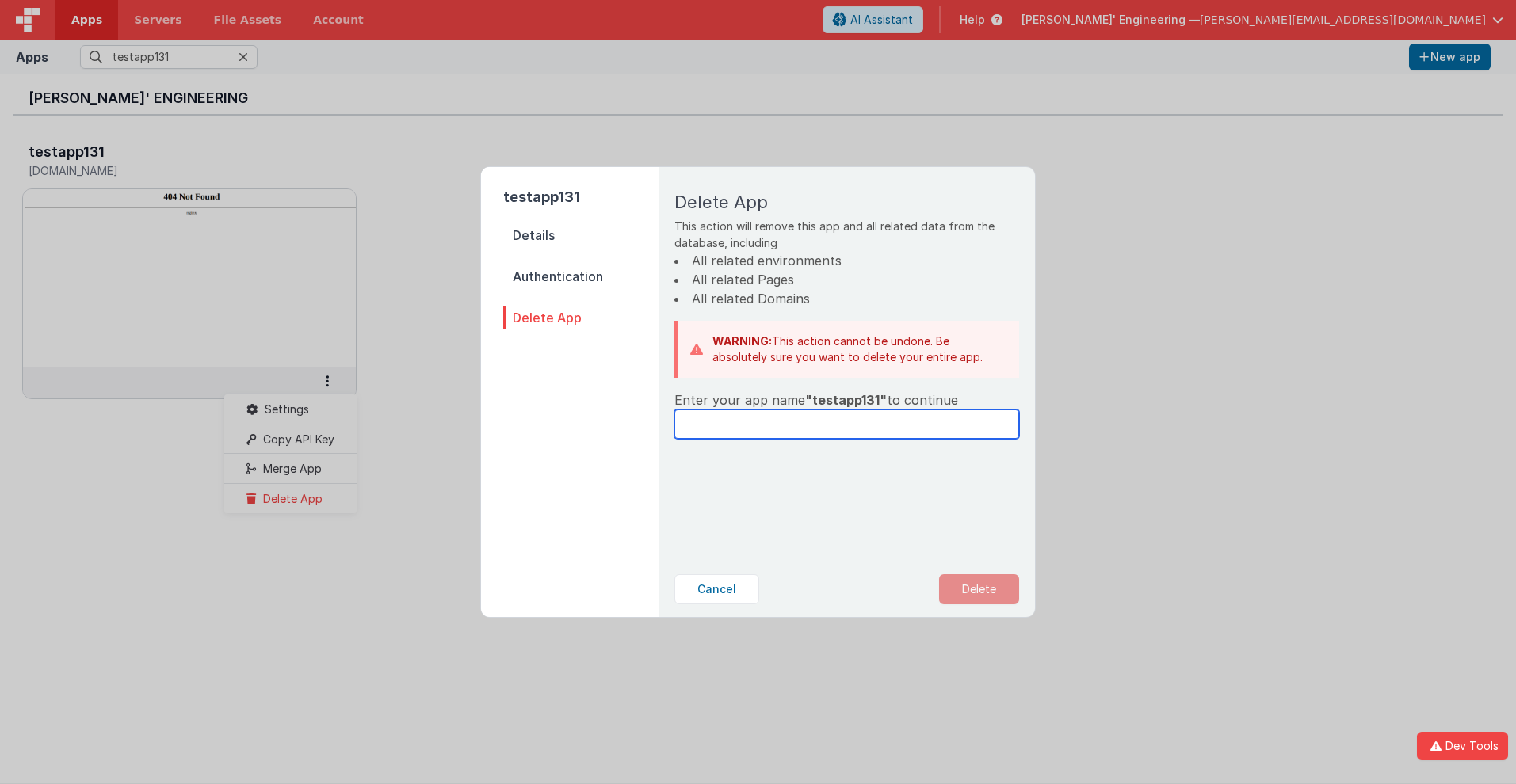
click at [846, 424] on input "text" at bounding box center [846, 424] width 345 height 29
type input "testapp131"
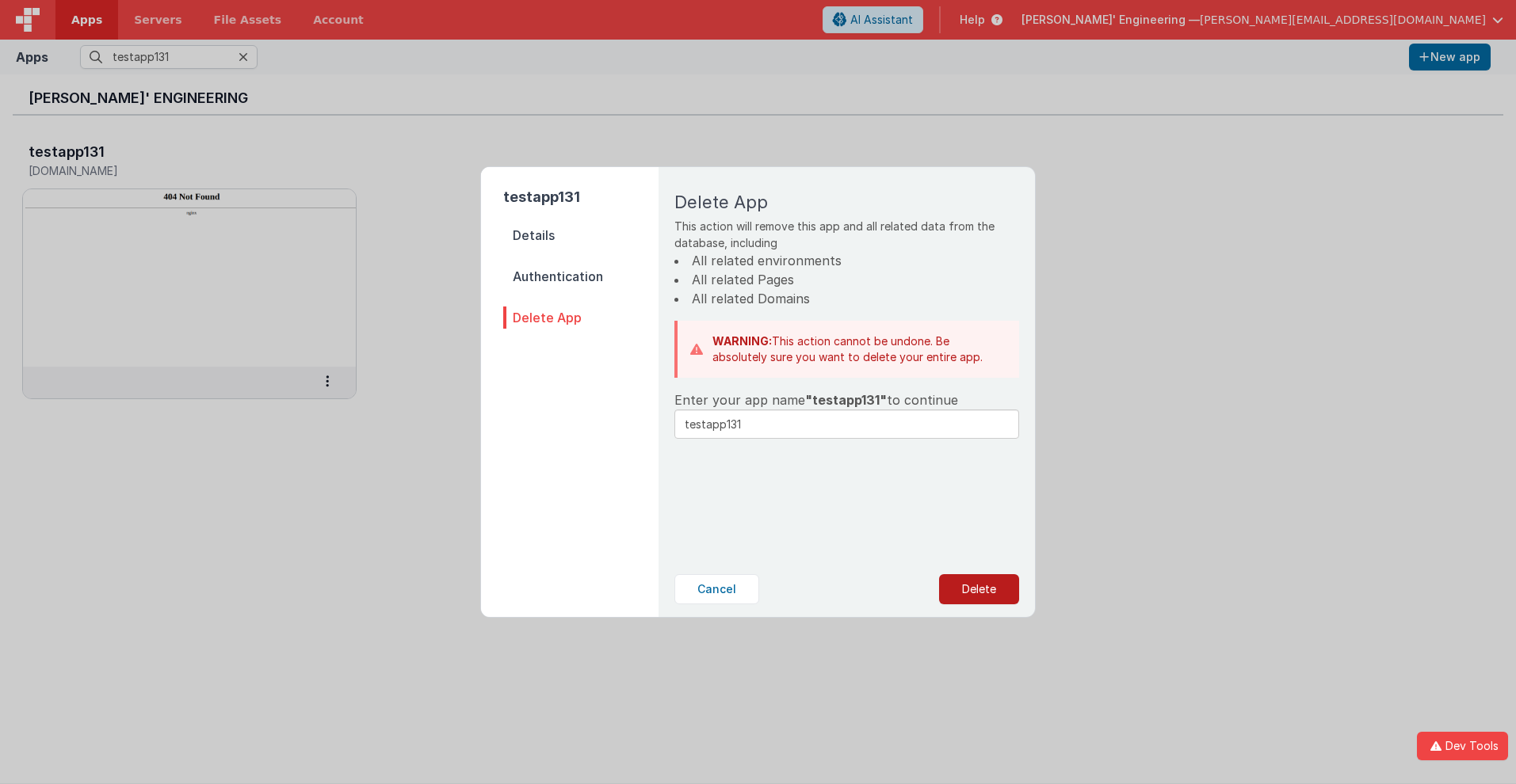
click at [979, 589] on button "Delete" at bounding box center [979, 588] width 80 height 30
click at [899, 589] on button "Yes, Delete" at bounding box center [899, 588] width 105 height 30
